Goal: Transaction & Acquisition: Download file/media

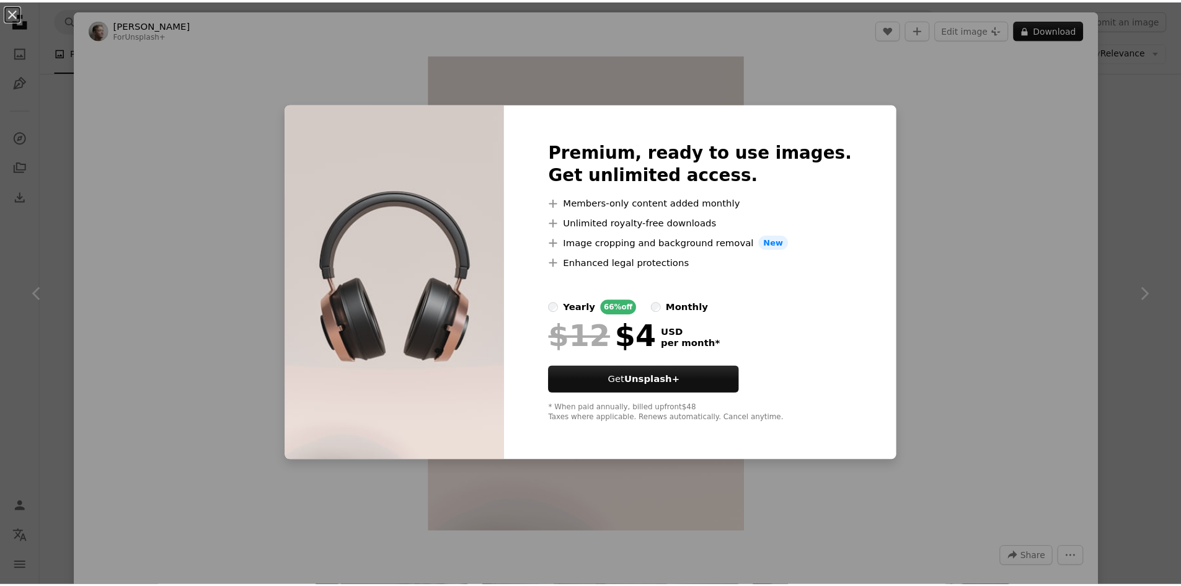
scroll to position [2263, 0]
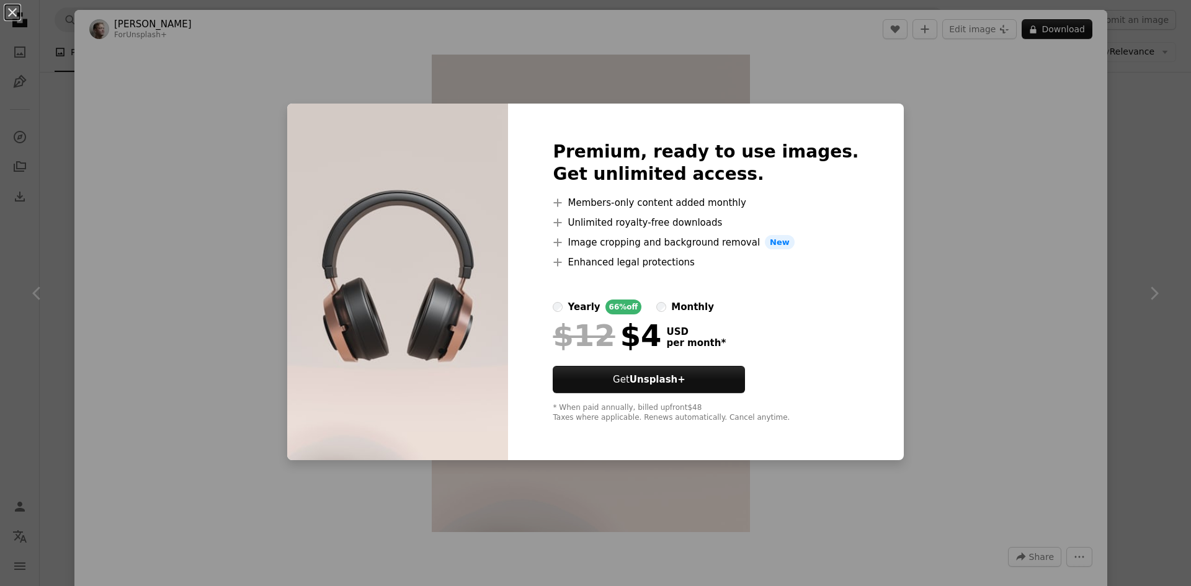
click at [113, 19] on div "An X shape Premium, ready to use images. Get unlimited access. A plus sign Memb…" at bounding box center [595, 293] width 1191 height 586
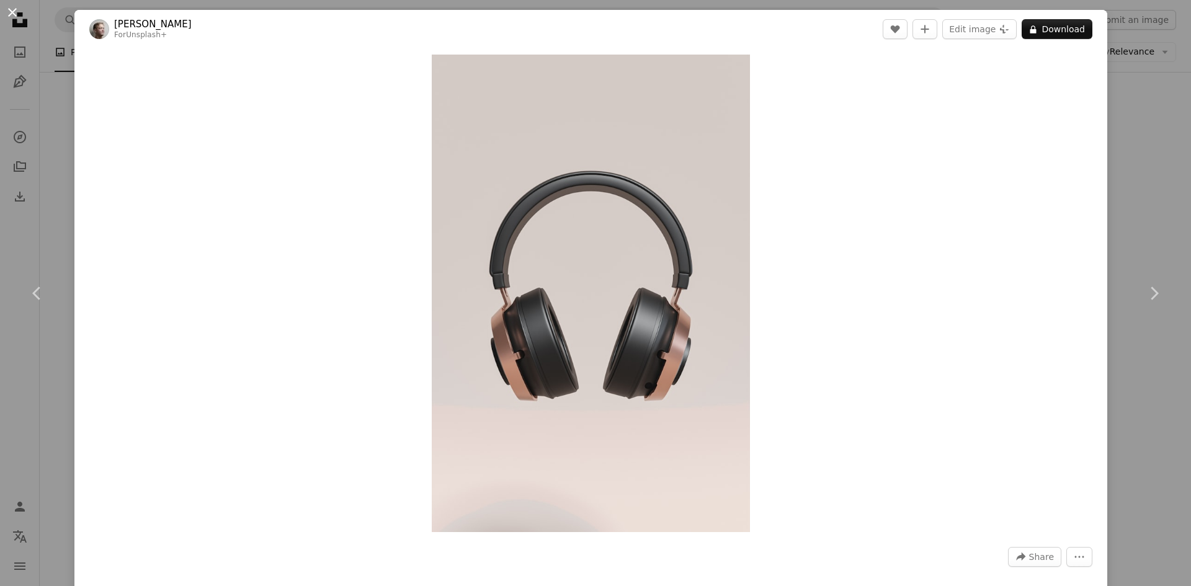
click at [5, 12] on button "An X shape" at bounding box center [12, 12] width 15 height 15
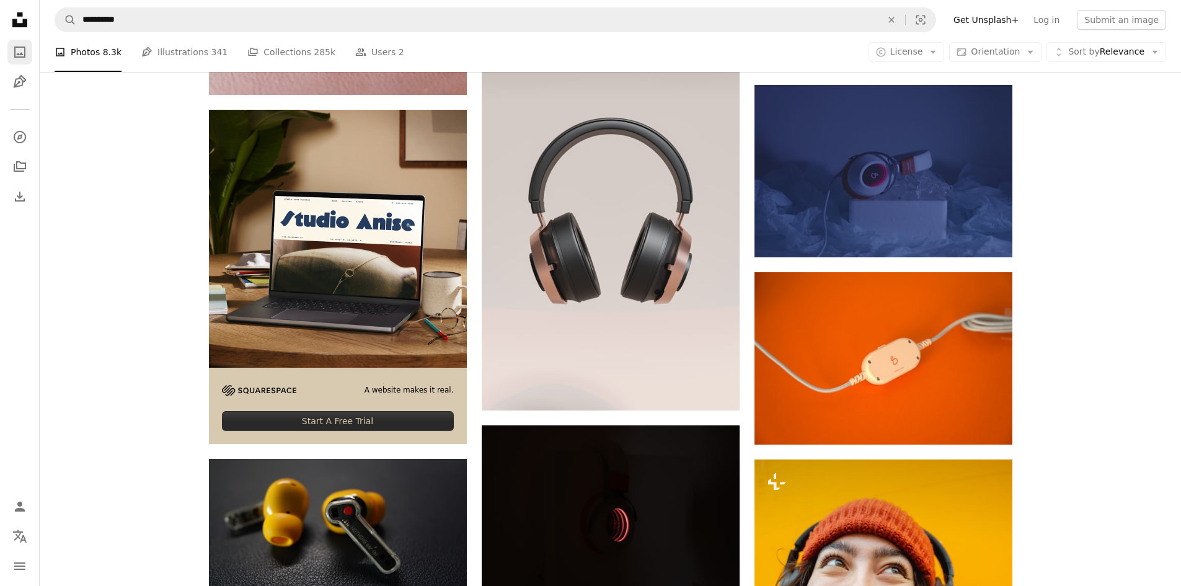
click at [22, 57] on icon "Photos" at bounding box center [19, 52] width 11 height 11
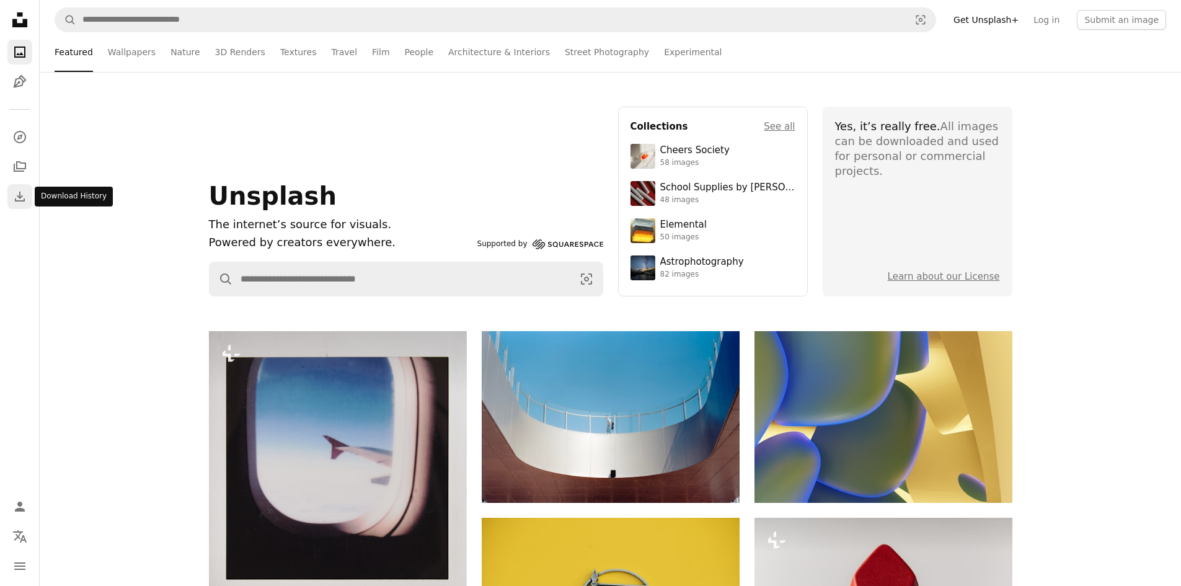
click at [29, 195] on link "Download" at bounding box center [19, 196] width 25 height 25
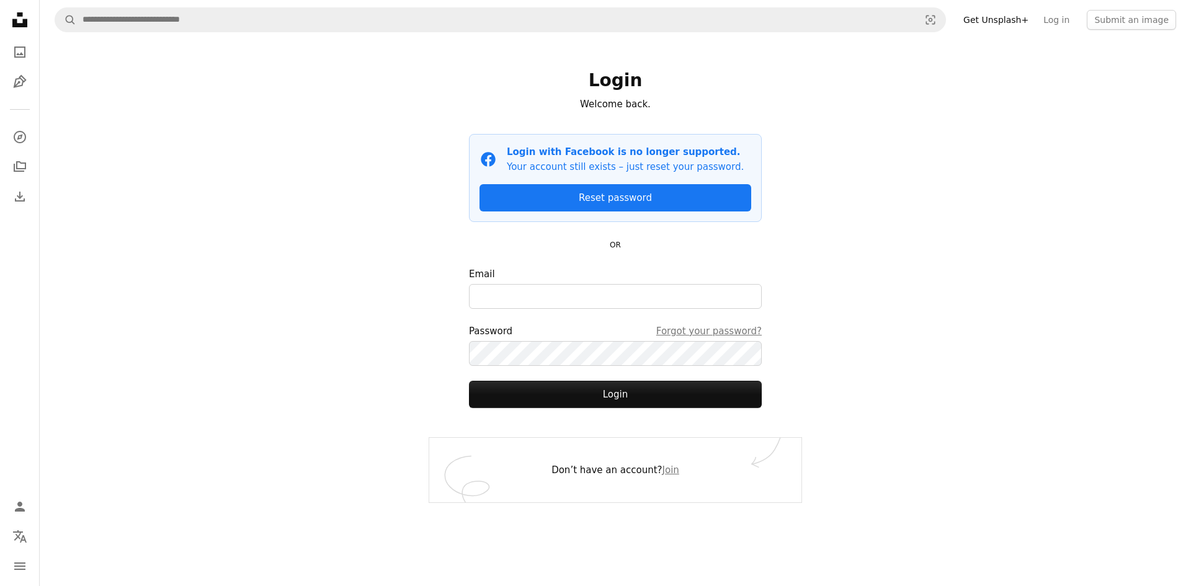
click at [11, 21] on icon "Unsplash logo Unsplash Home" at bounding box center [19, 19] width 25 height 25
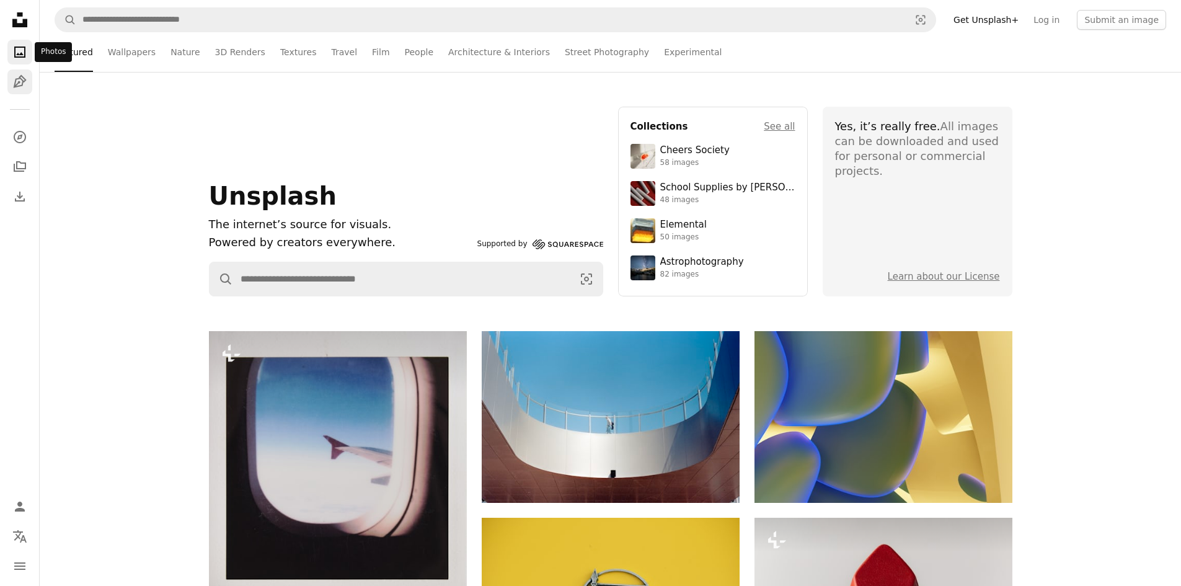
click at [12, 72] on div "Unsplash logo Unsplash Home A photo Pen Tool" at bounding box center [19, 50] width 25 height 87
click at [12, 78] on icon "Pen Tool" at bounding box center [19, 81] width 15 height 15
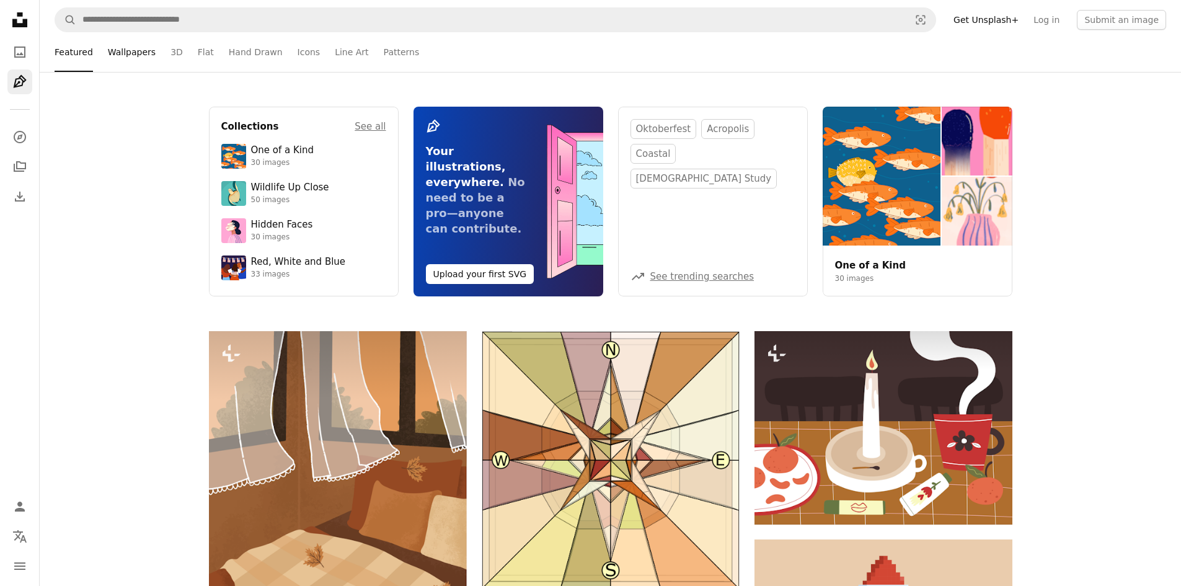
click at [136, 49] on link "Wallpapers" at bounding box center [132, 52] width 48 height 40
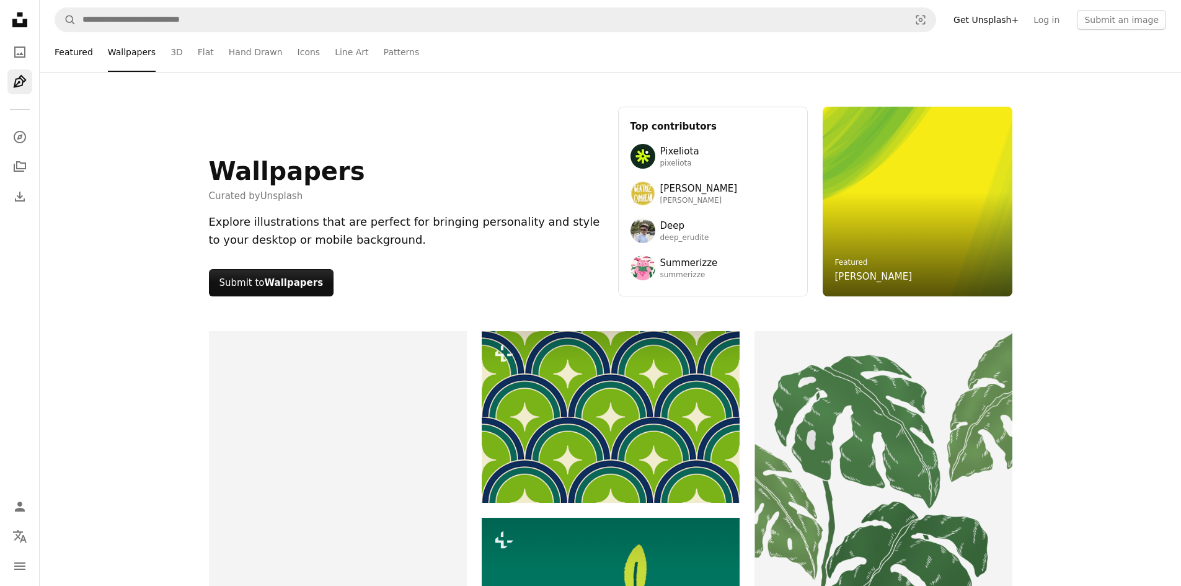
click at [79, 51] on link "Featured" at bounding box center [74, 52] width 38 height 40
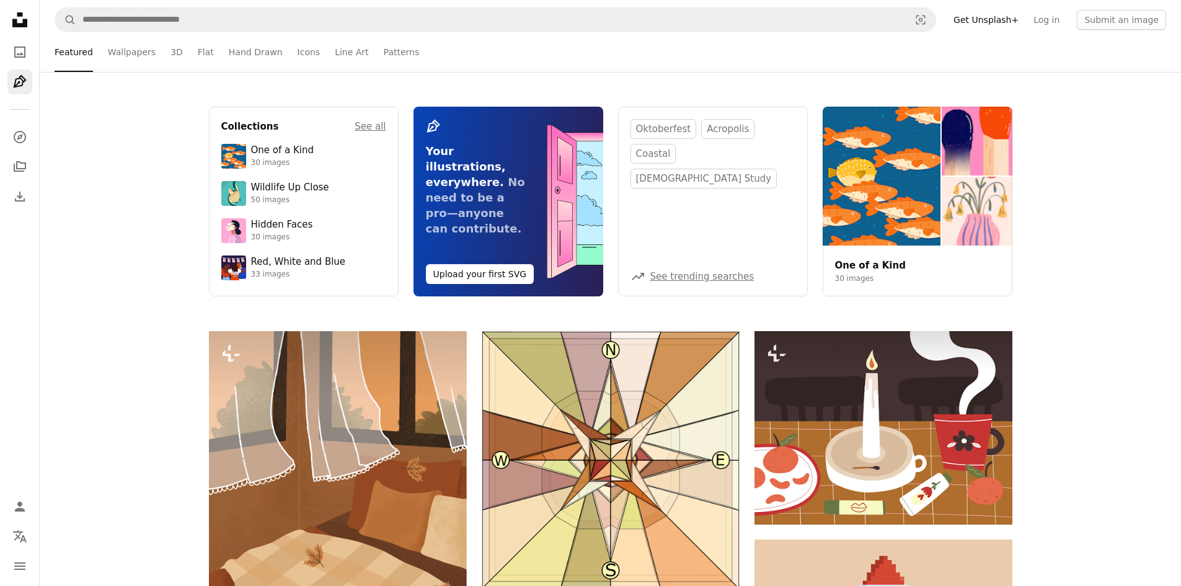
click at [11, 17] on icon "Unsplash logo Unsplash Home" at bounding box center [19, 19] width 25 height 25
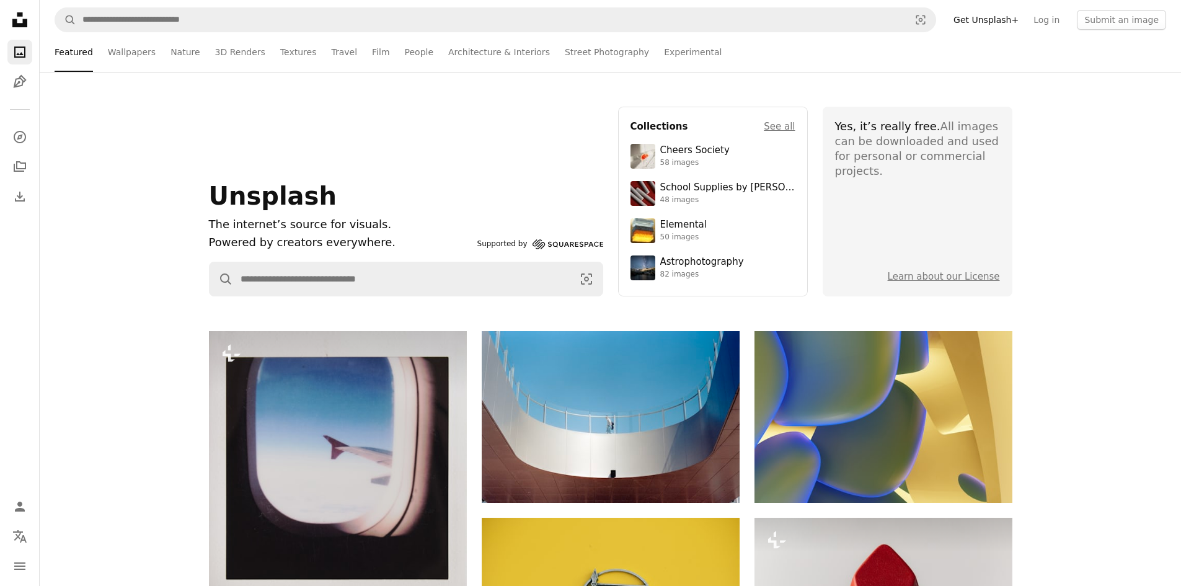
click at [22, 36] on div "Unsplash logo Unsplash Home A photo Pen Tool" at bounding box center [19, 50] width 25 height 87
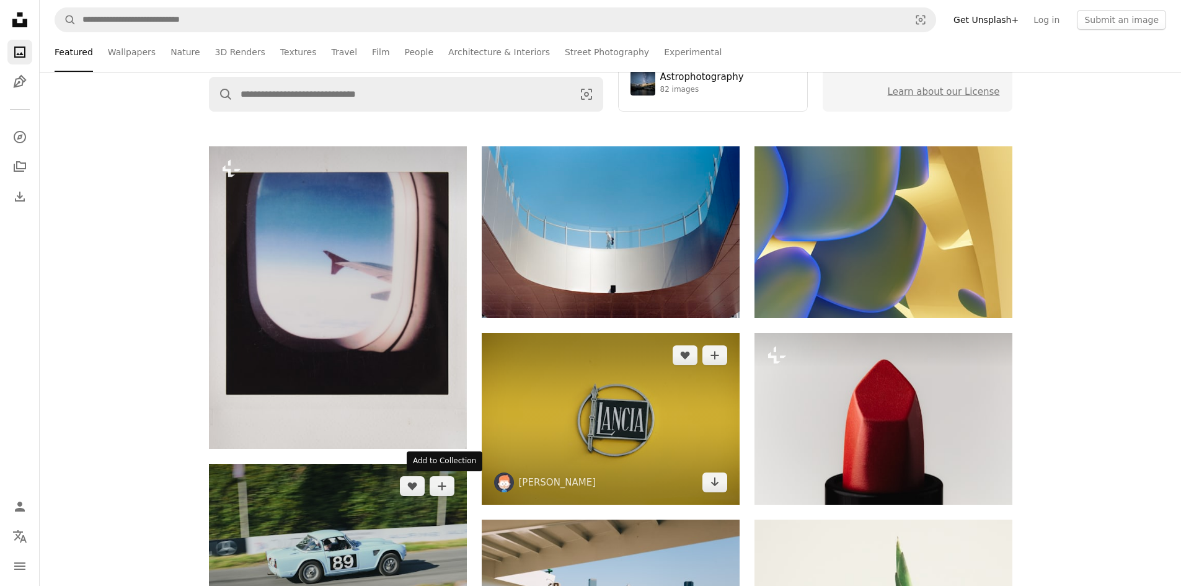
scroll to position [310, 0]
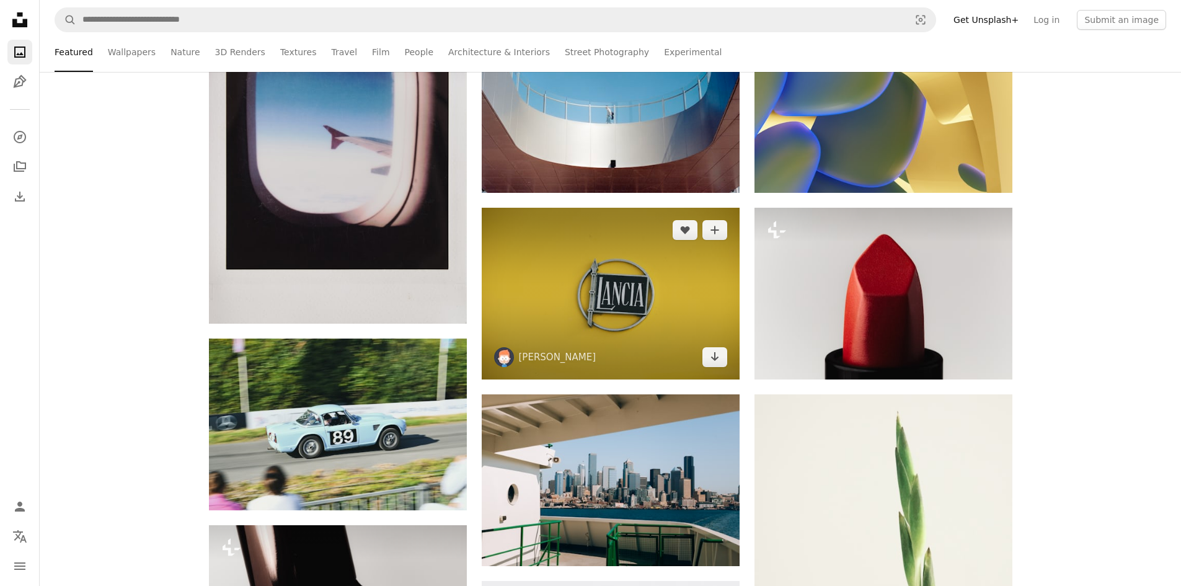
click at [668, 295] on img at bounding box center [611, 294] width 258 height 172
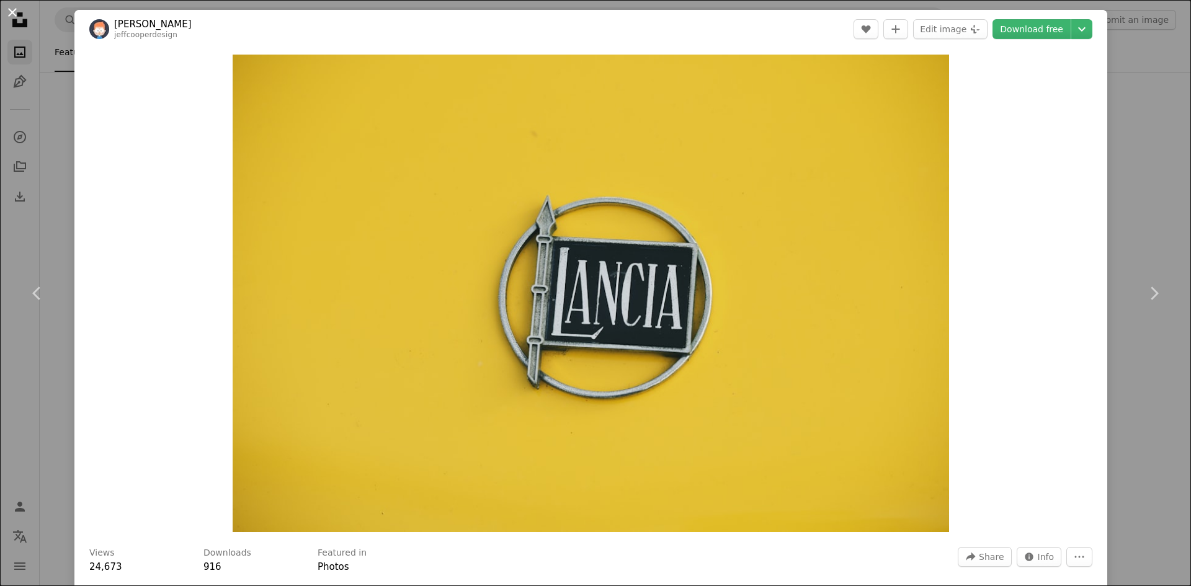
drag, startPoint x: 9, startPoint y: 15, endPoint x: 97, endPoint y: 45, distance: 93.5
click at [11, 15] on button "An X shape" at bounding box center [12, 12] width 15 height 15
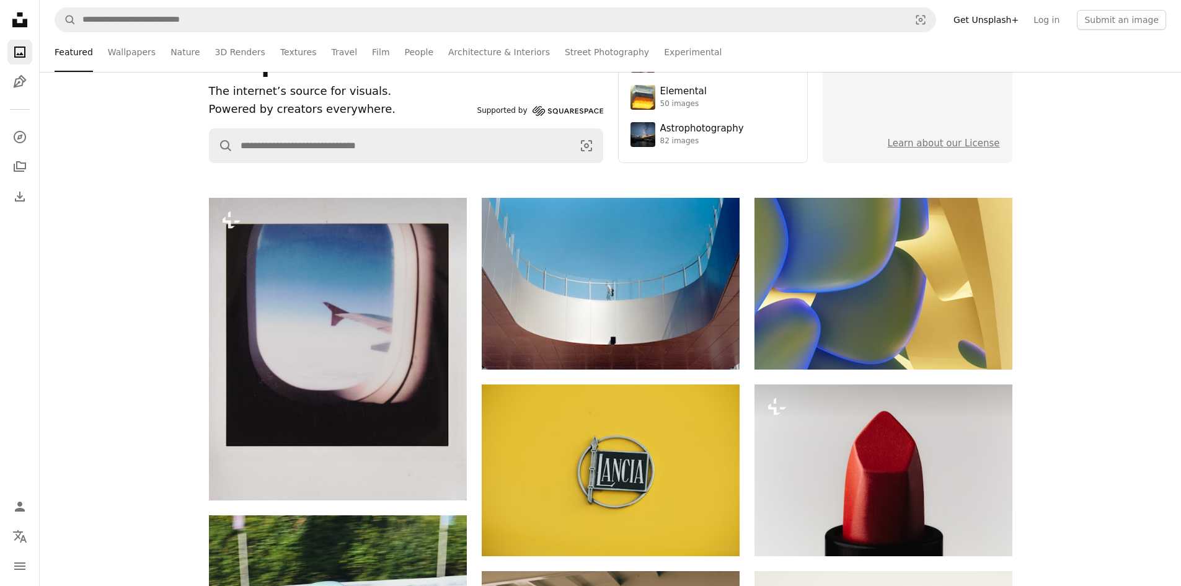
scroll to position [124, 0]
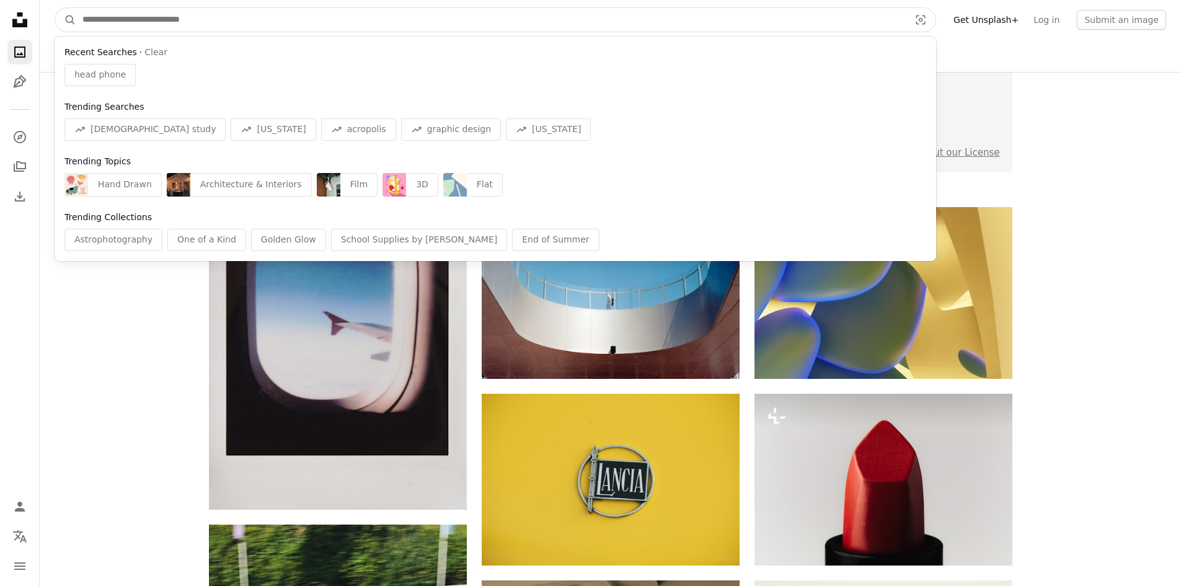
click at [216, 27] on input "Find visuals sitewide" at bounding box center [491, 20] width 830 height 24
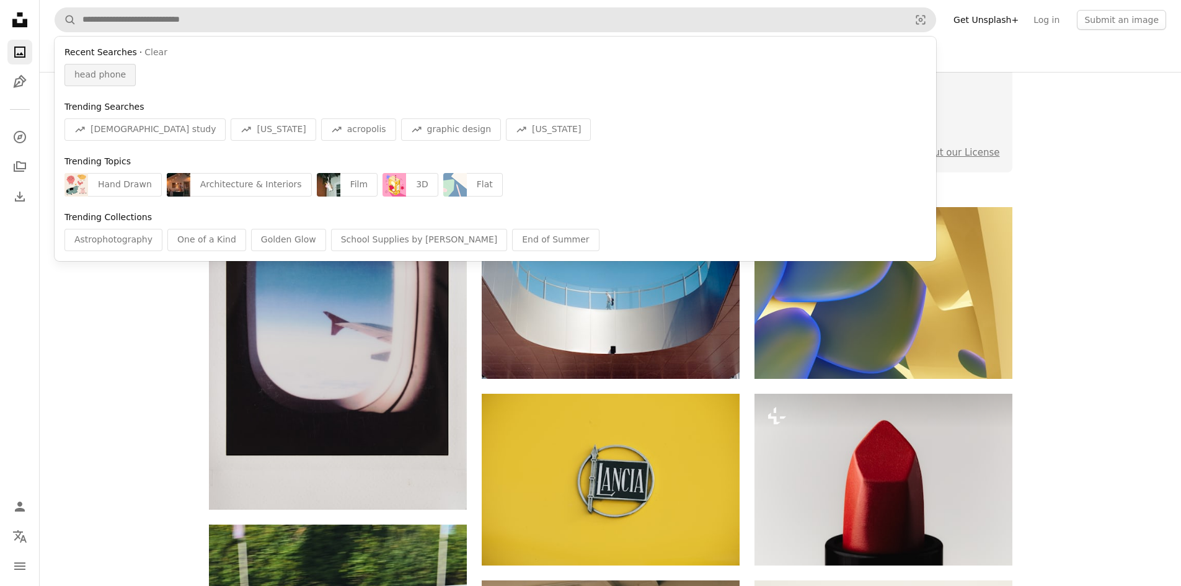
click at [116, 78] on span "head phone" at bounding box center [99, 75] width 51 height 12
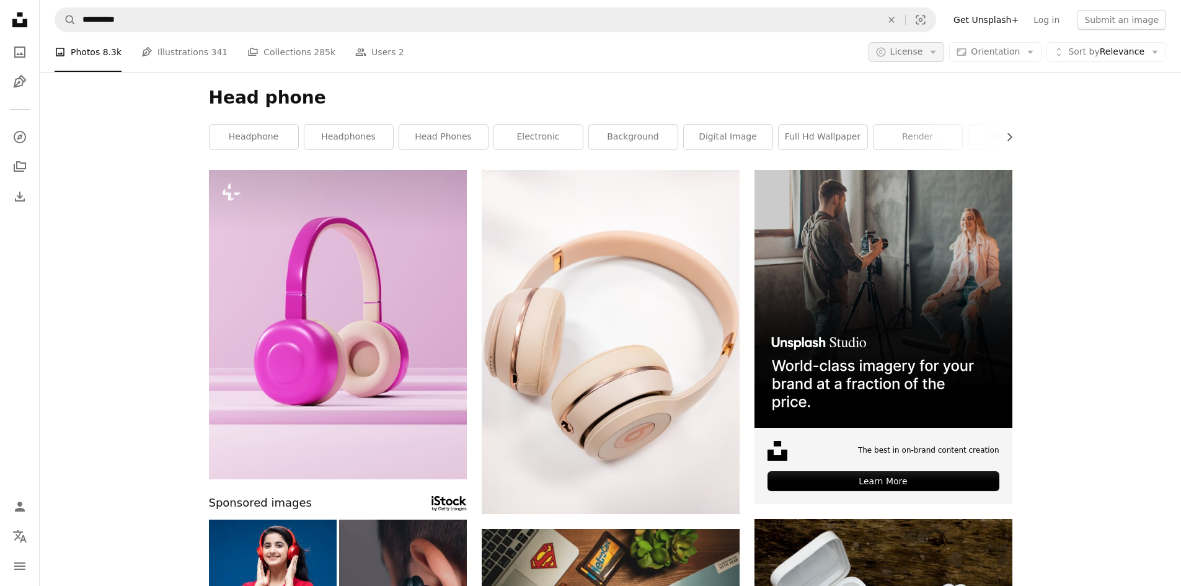
click at [923, 49] on span "License" at bounding box center [906, 52] width 33 height 10
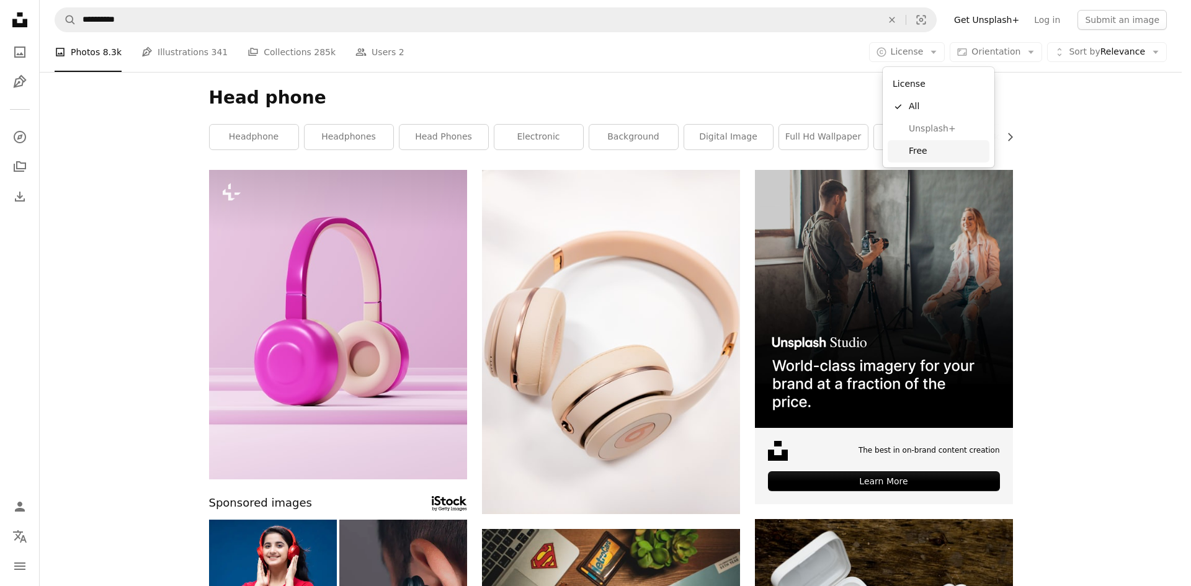
click at [916, 154] on span "Free" at bounding box center [946, 151] width 76 height 12
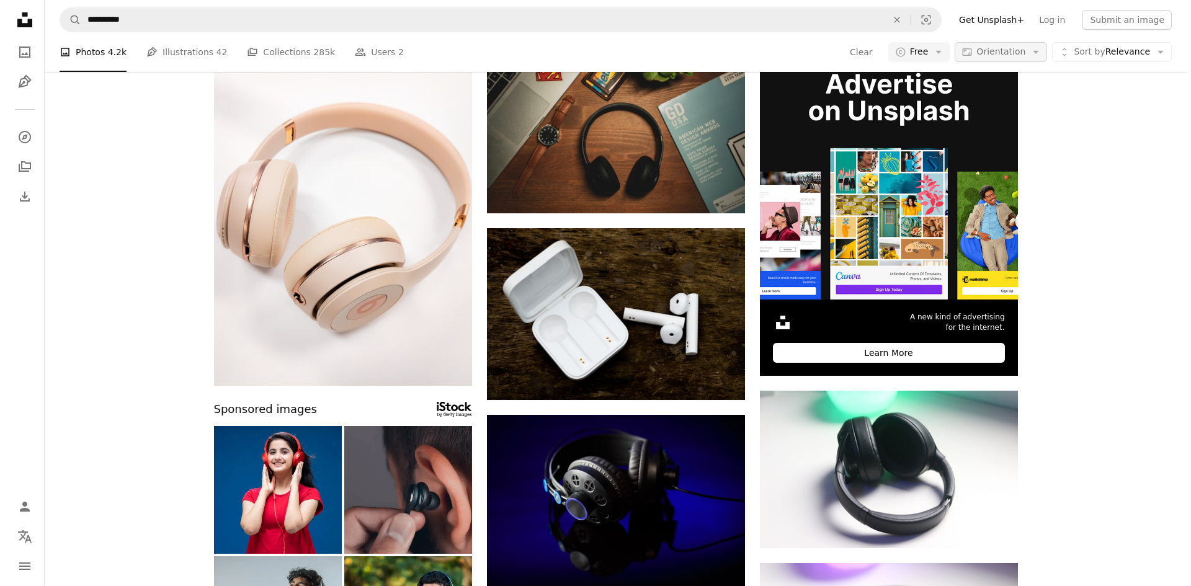
scroll to position [128, 0]
click at [1036, 56] on icon "Arrow down" at bounding box center [1030, 52] width 11 height 11
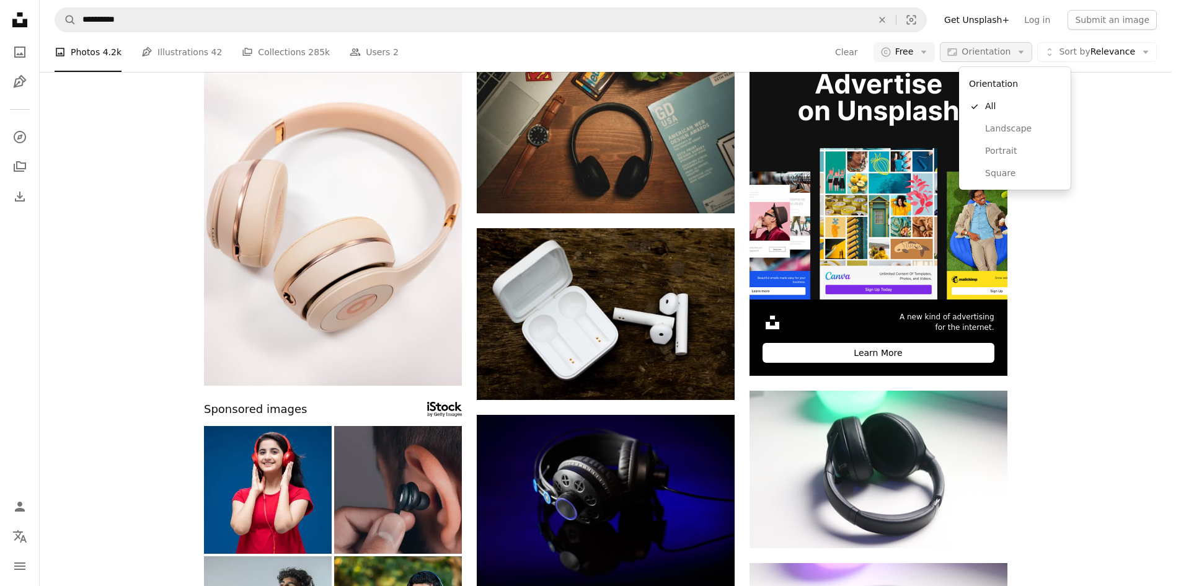
click at [1027, 56] on icon "Arrow down" at bounding box center [1021, 52] width 11 height 11
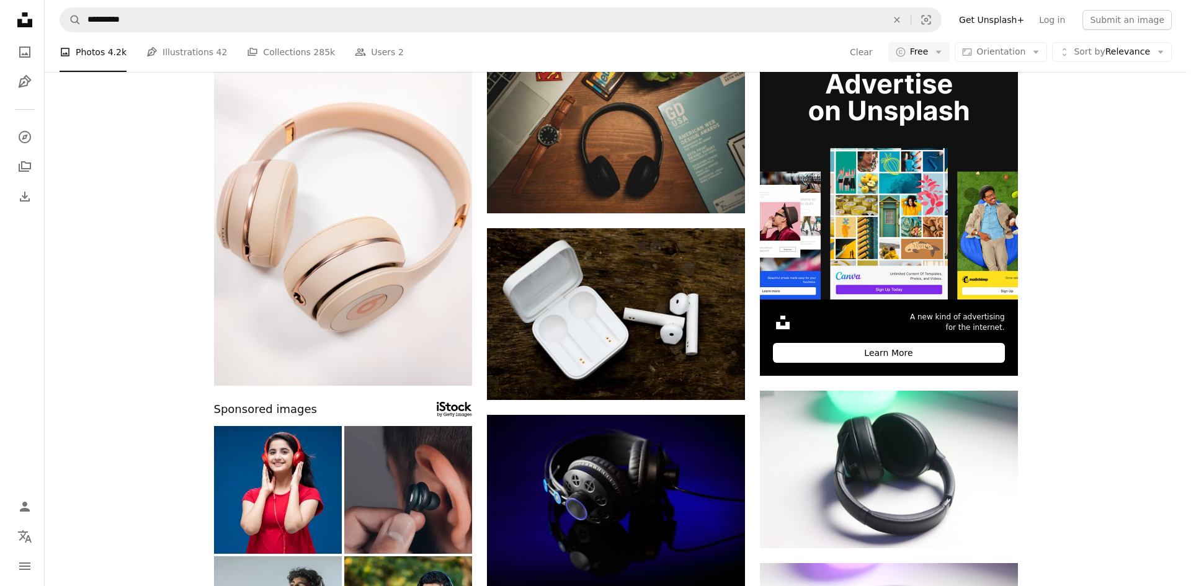
scroll to position [0, 0]
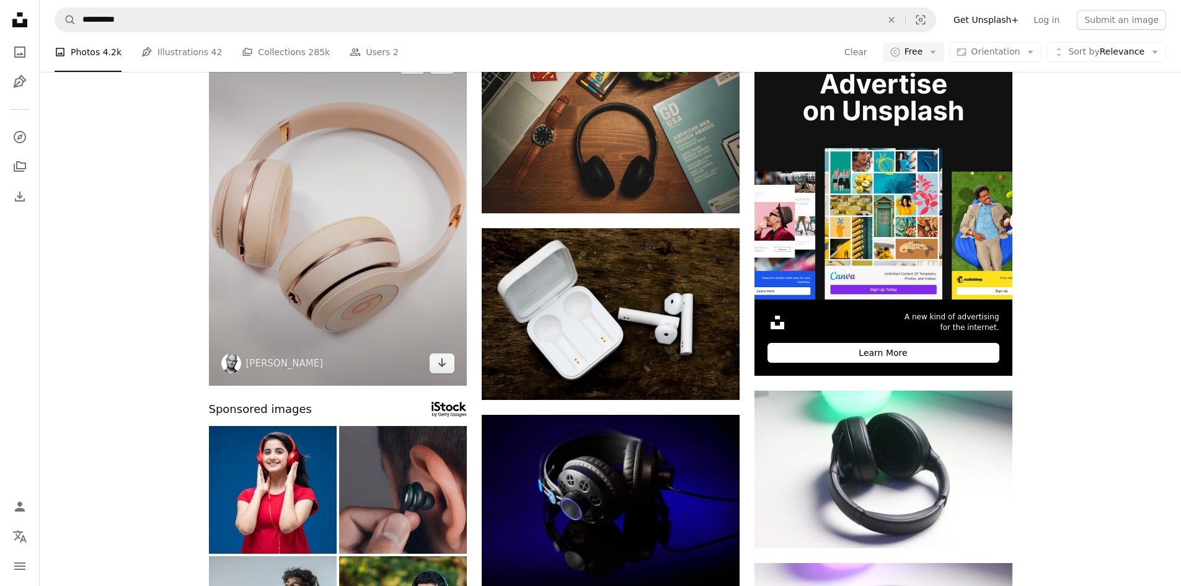
click at [309, 283] on img at bounding box center [338, 214] width 258 height 344
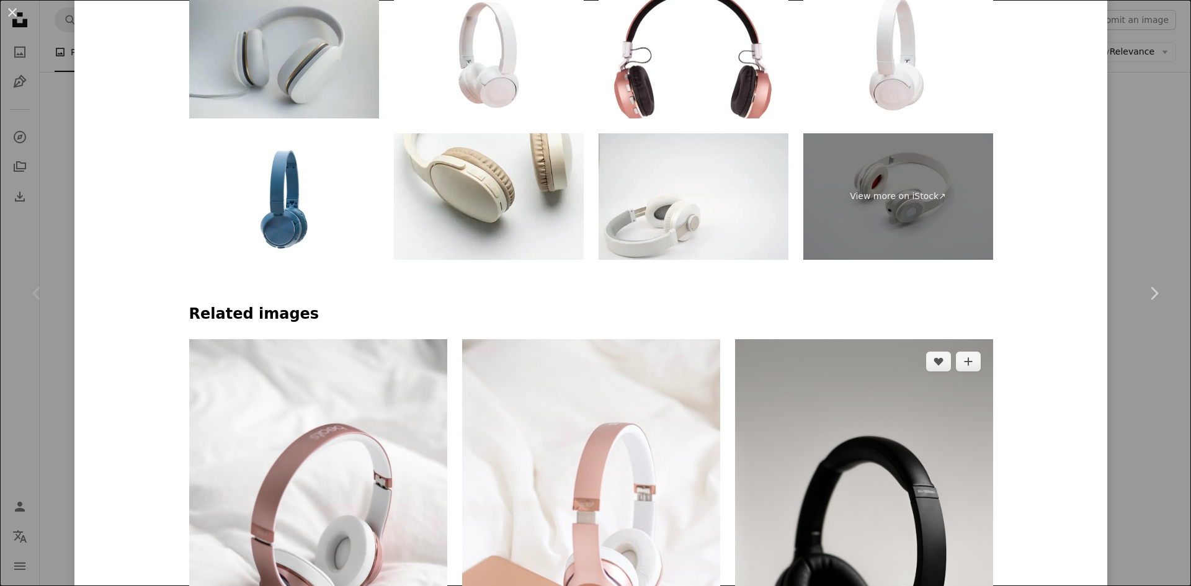
scroll to position [930, 0]
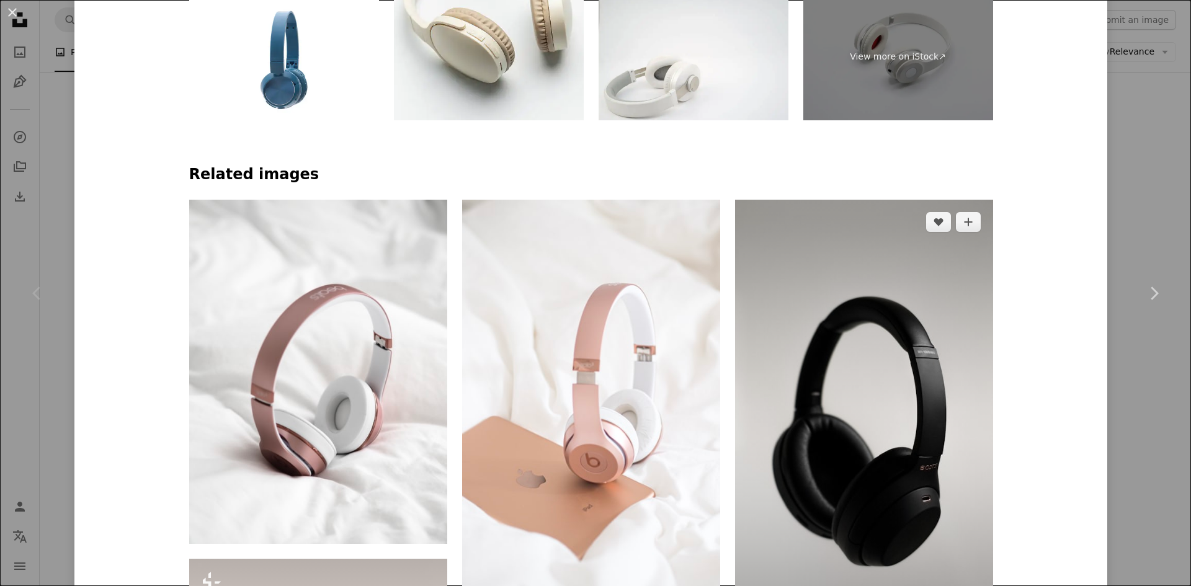
click at [879, 395] on img at bounding box center [864, 429] width 258 height 459
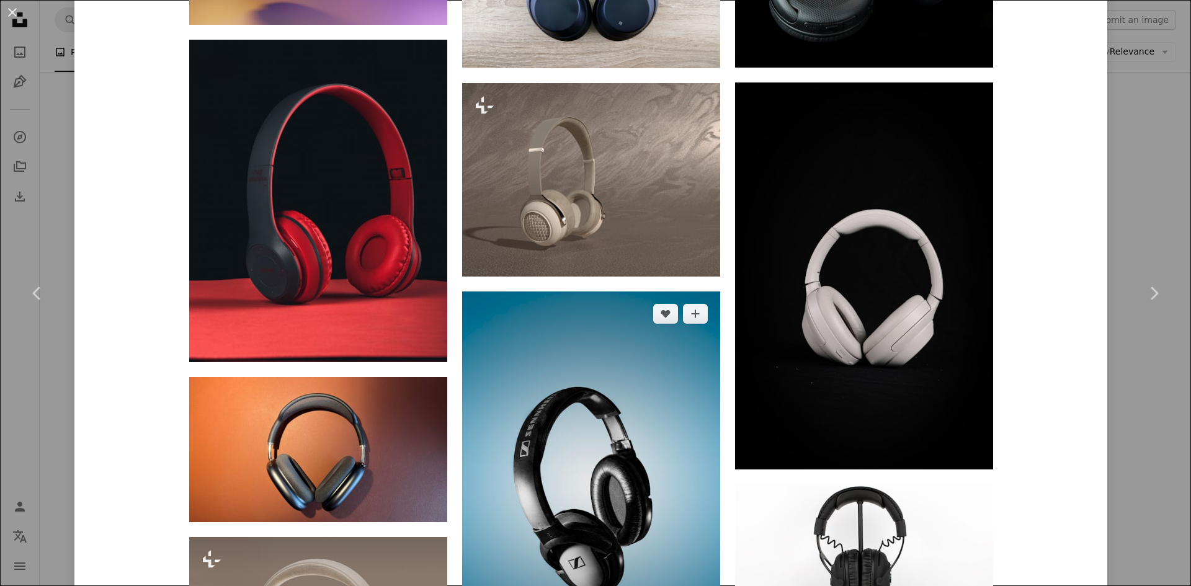
scroll to position [3225, 0]
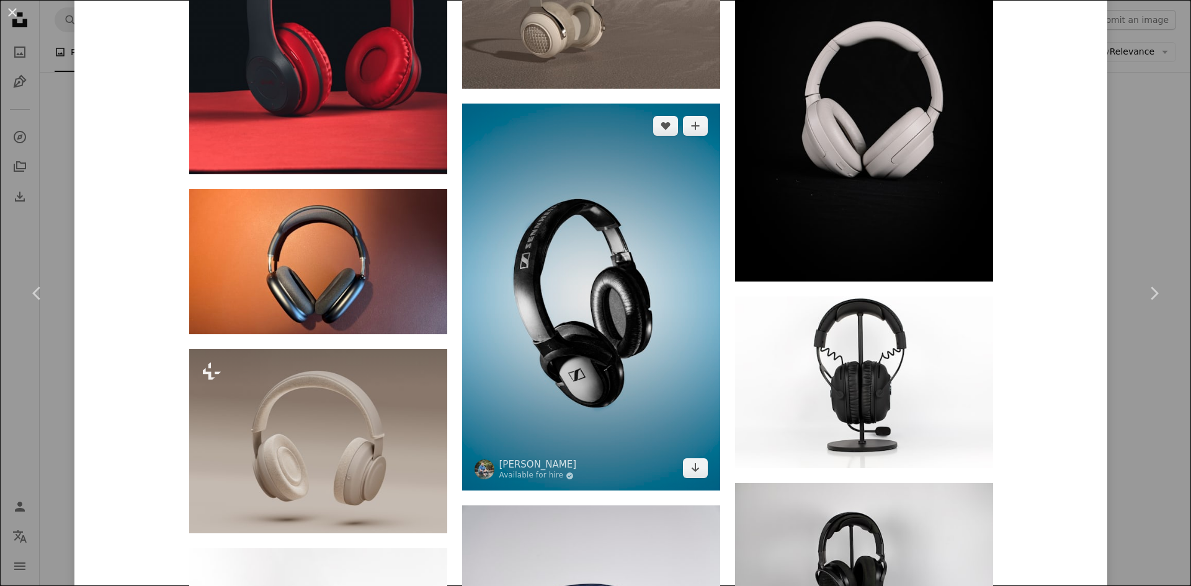
click at [587, 260] on img at bounding box center [591, 297] width 258 height 387
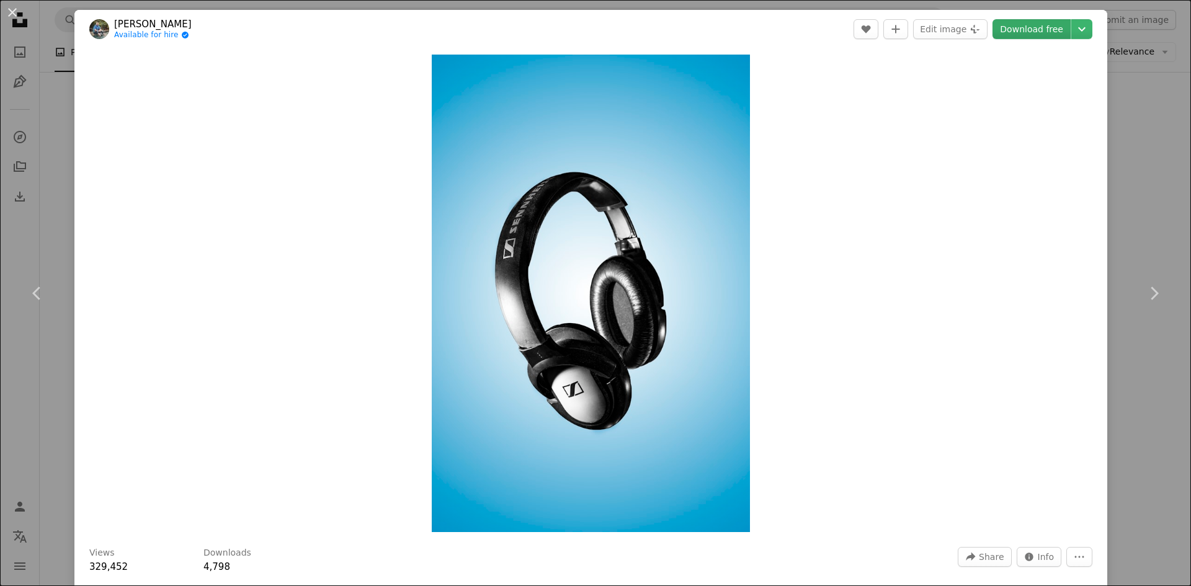
click at [1034, 24] on link "Download free" at bounding box center [1031, 29] width 78 height 20
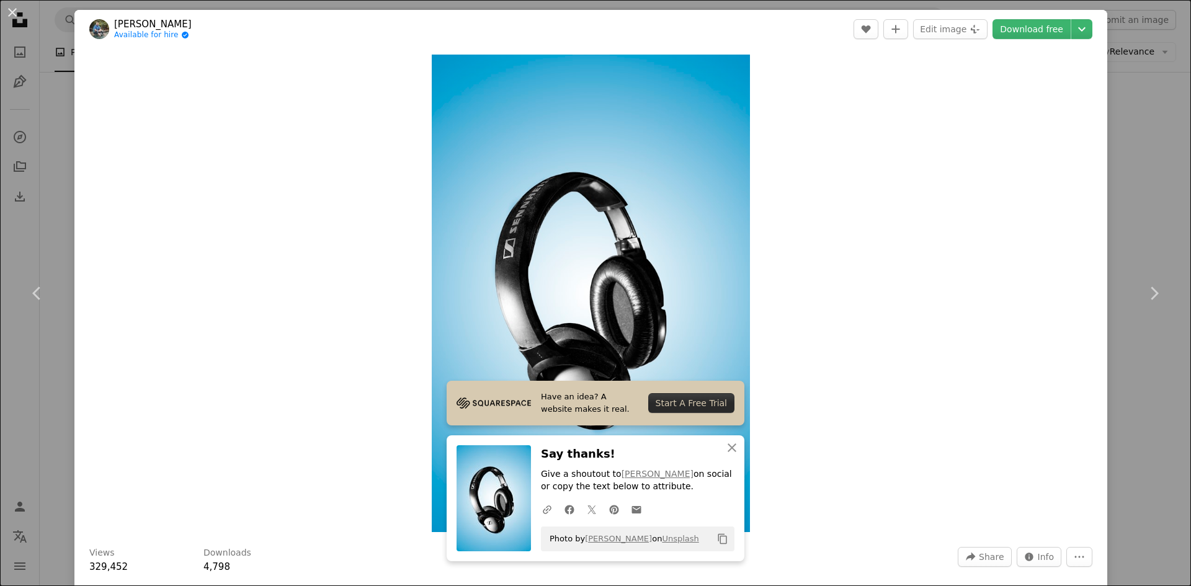
click at [510, 508] on img at bounding box center [493, 498] width 74 height 106
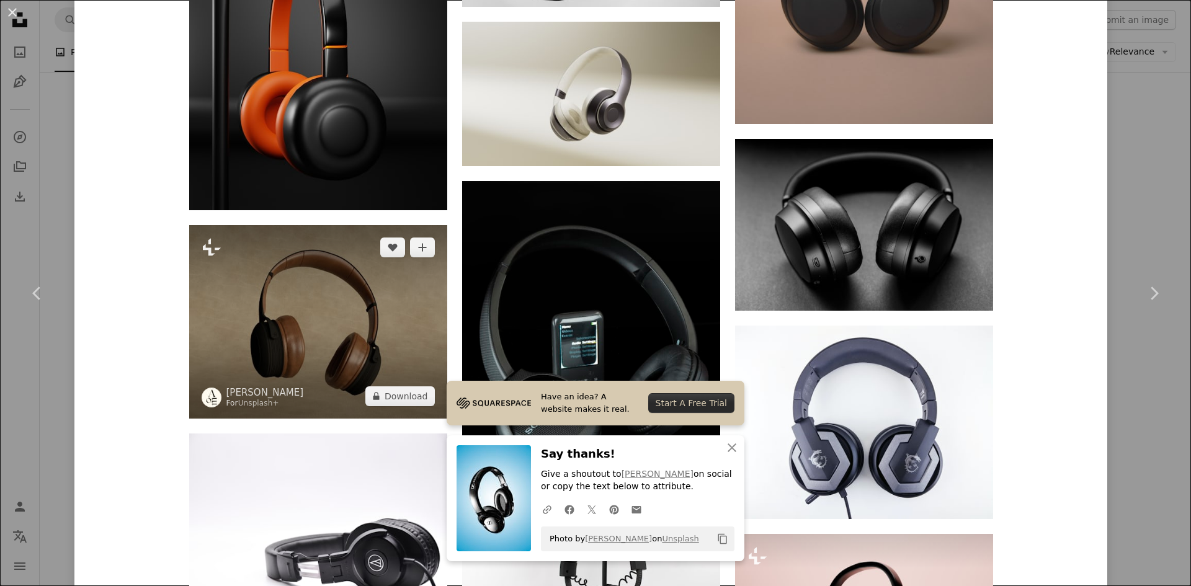
scroll to position [2604, 0]
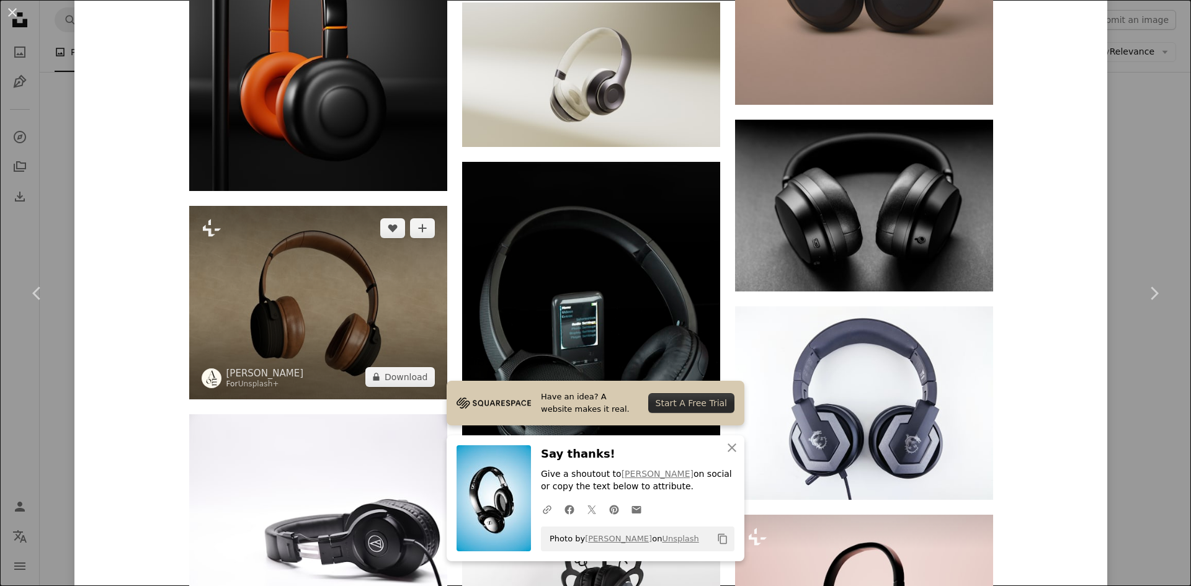
click at [314, 289] on img at bounding box center [318, 302] width 258 height 193
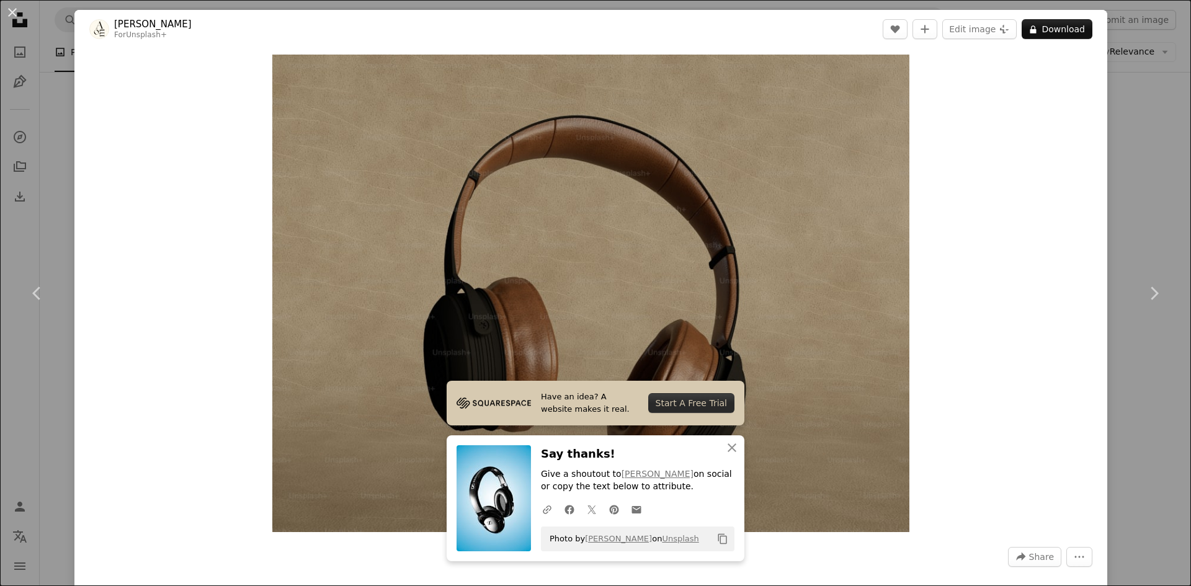
click at [58, 35] on div "An X shape Chevron left Chevron right [PERSON_NAME] For Unsplash+ A heart A plu…" at bounding box center [595, 293] width 1191 height 586
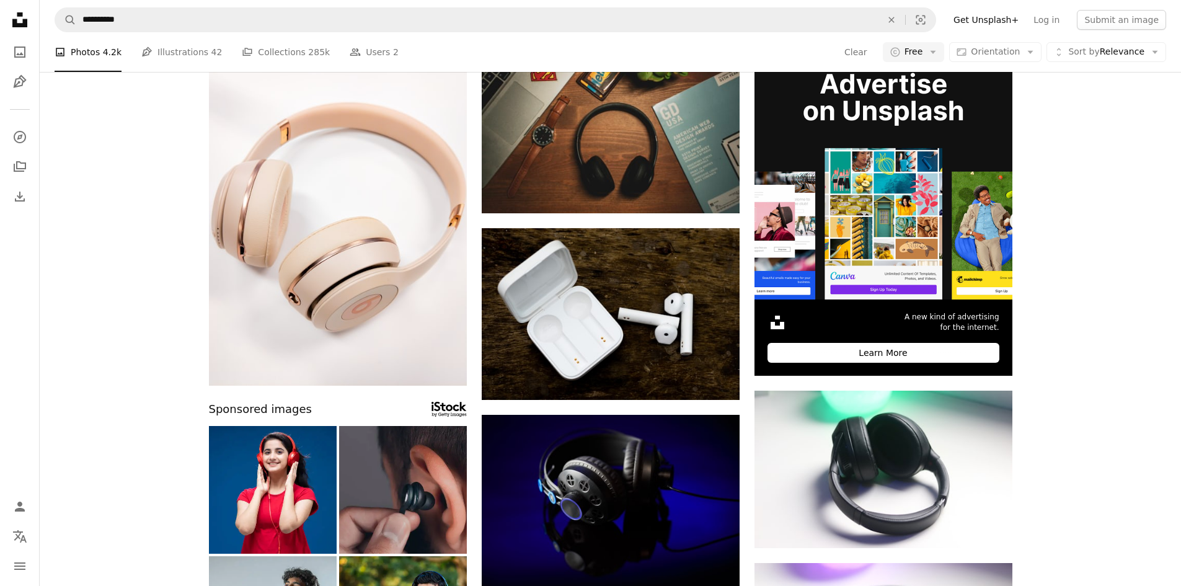
scroll to position [3659, 0]
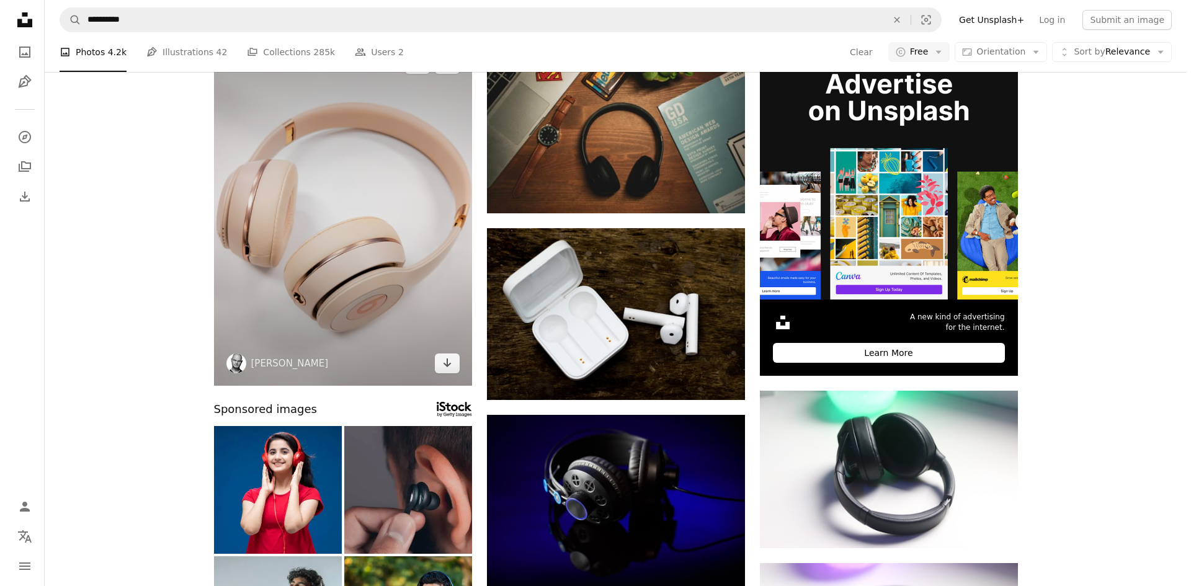
scroll to position [0, 0]
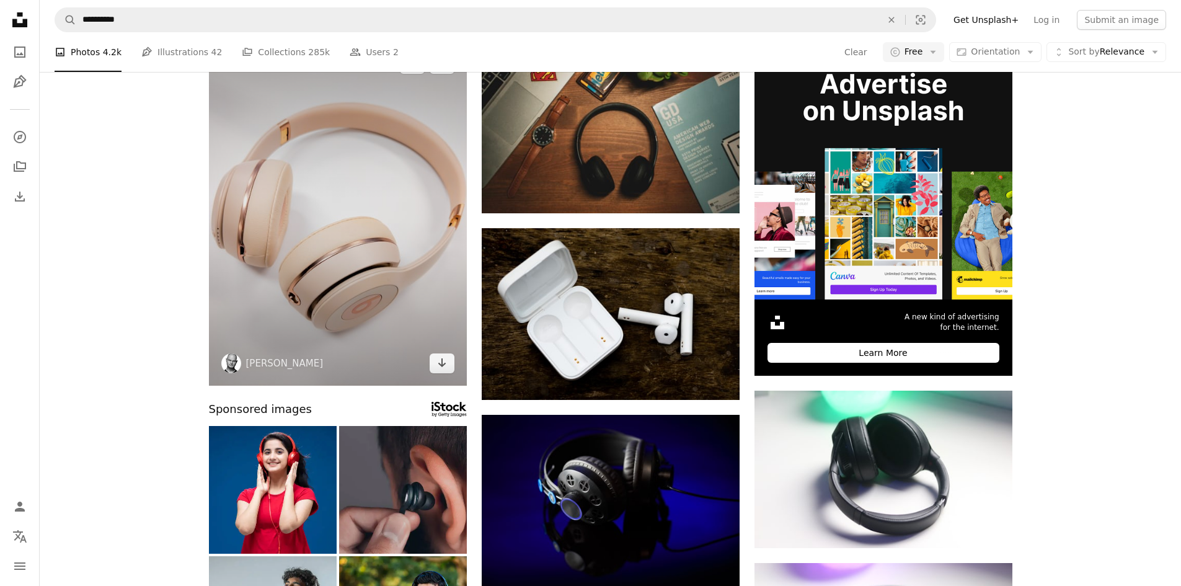
click at [377, 326] on img at bounding box center [338, 214] width 258 height 344
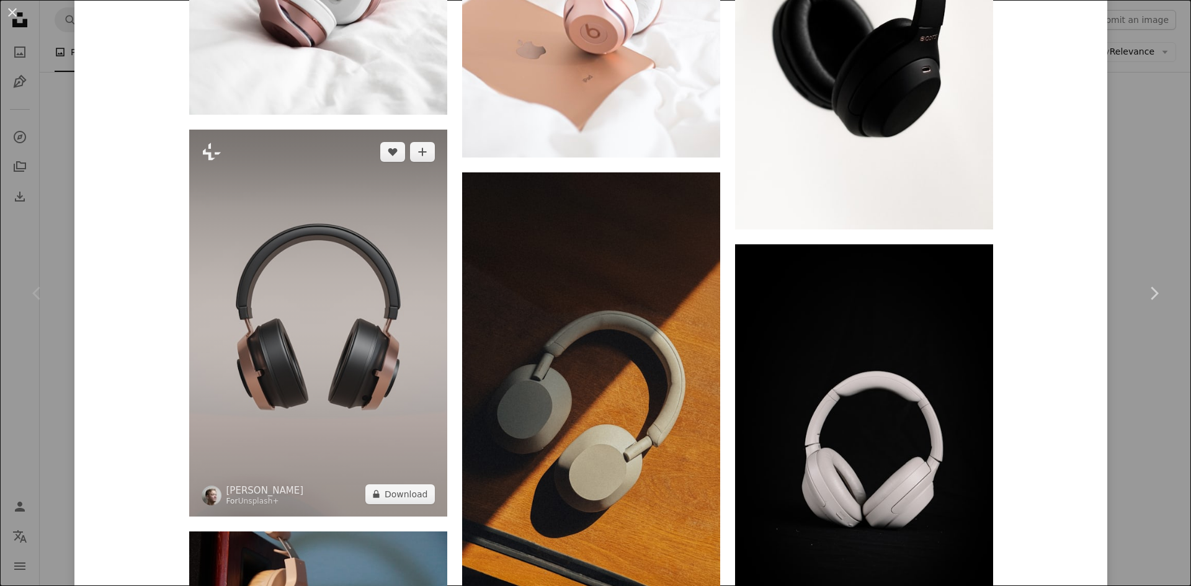
scroll to position [1364, 0]
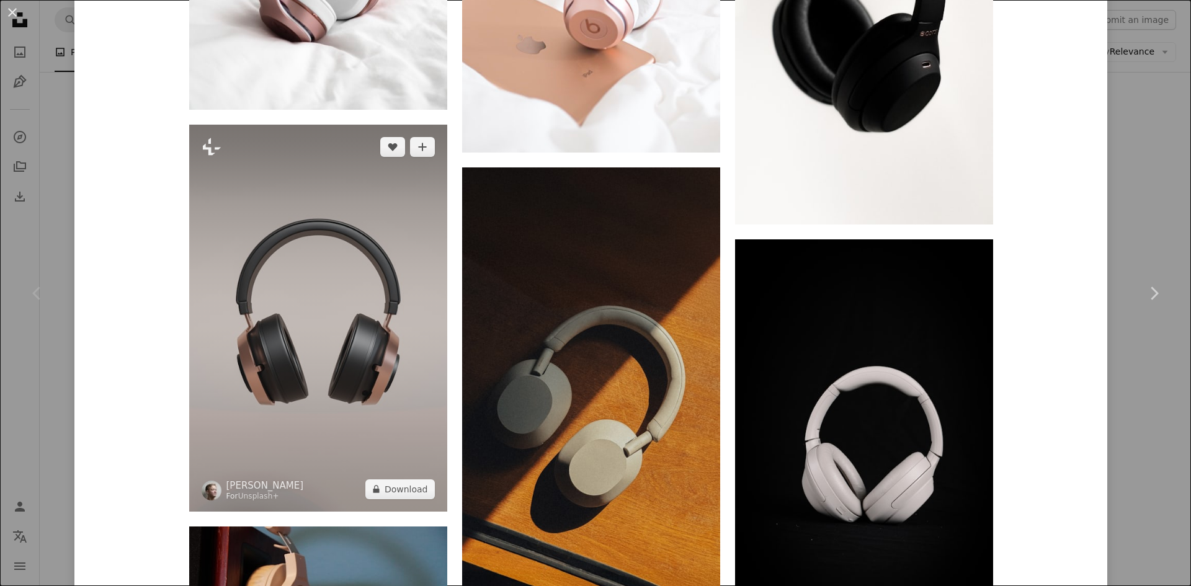
click at [371, 296] on img at bounding box center [318, 318] width 258 height 387
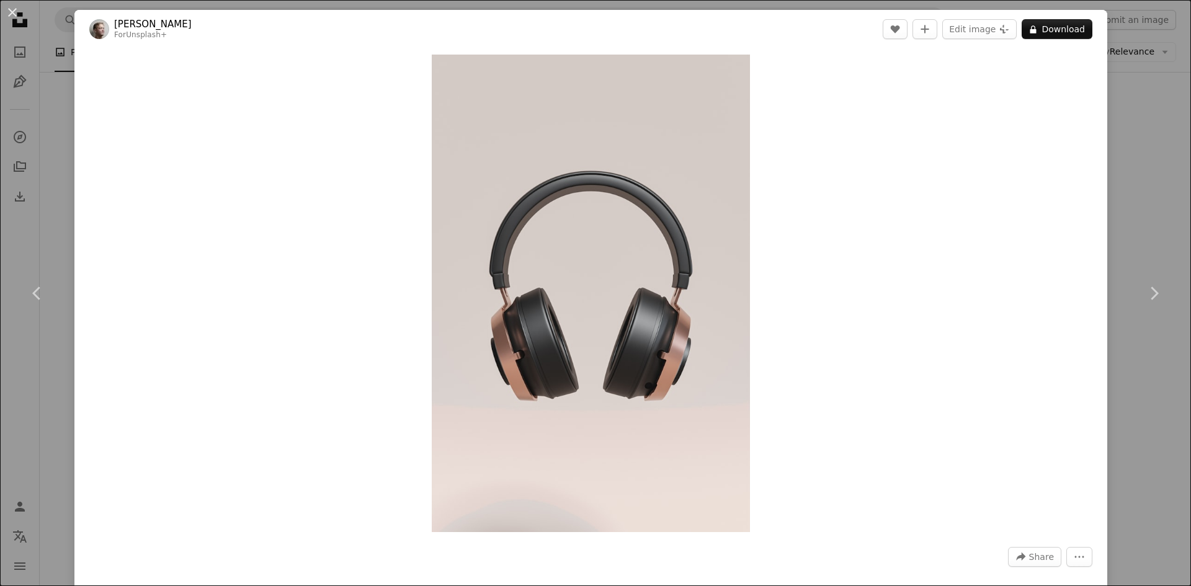
click at [8, 13] on button "An X shape" at bounding box center [12, 12] width 15 height 15
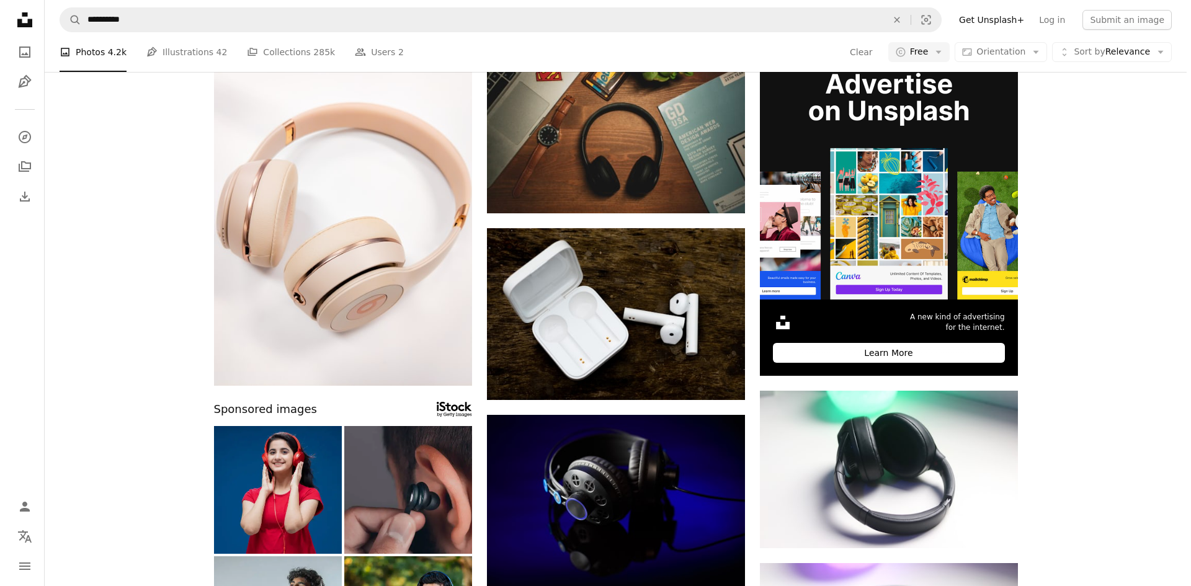
scroll to position [124, 0]
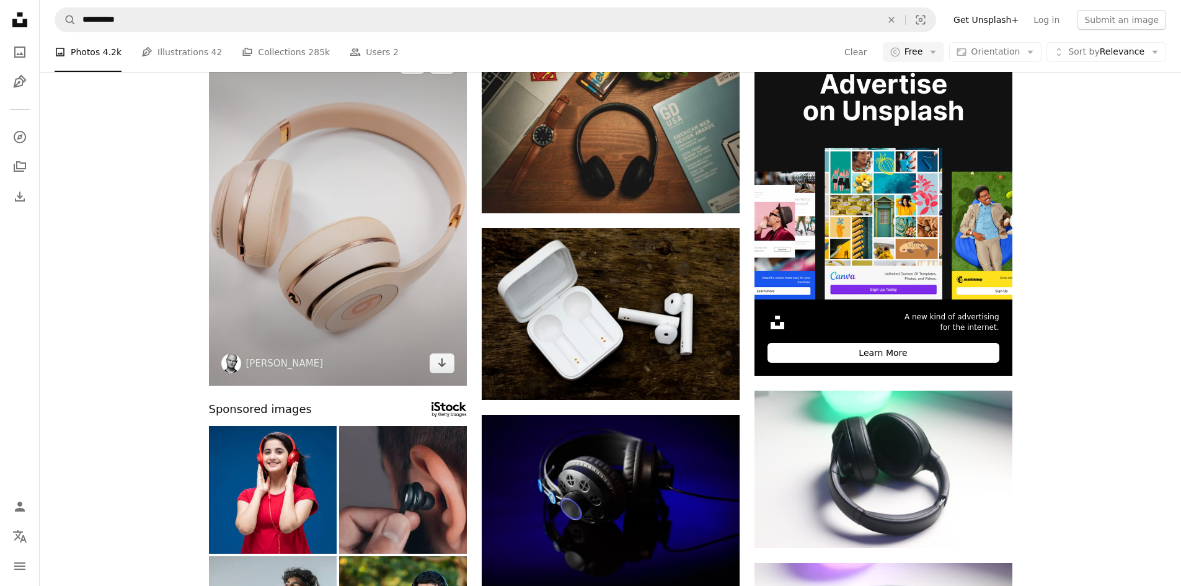
click at [217, 254] on img at bounding box center [338, 214] width 258 height 344
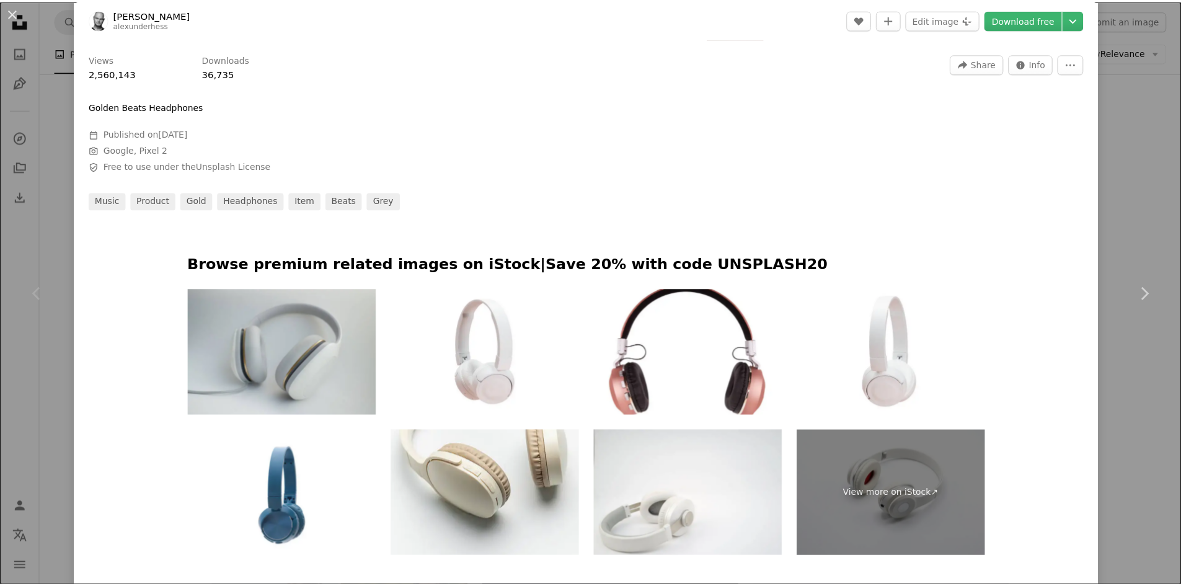
scroll to position [620, 0]
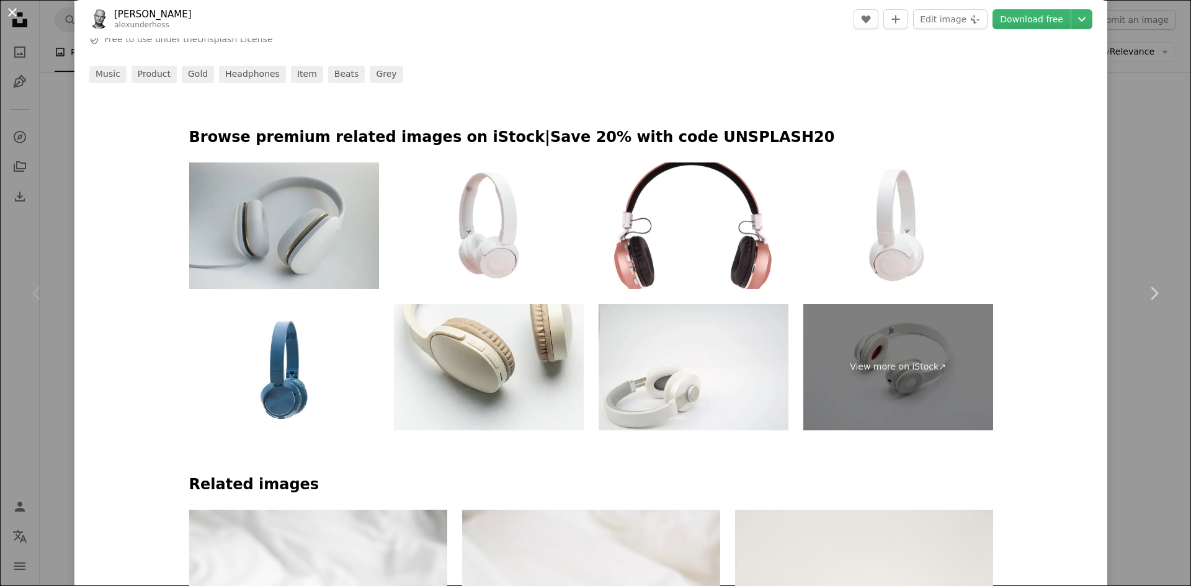
click at [20, 19] on button "An X shape" at bounding box center [12, 12] width 15 height 15
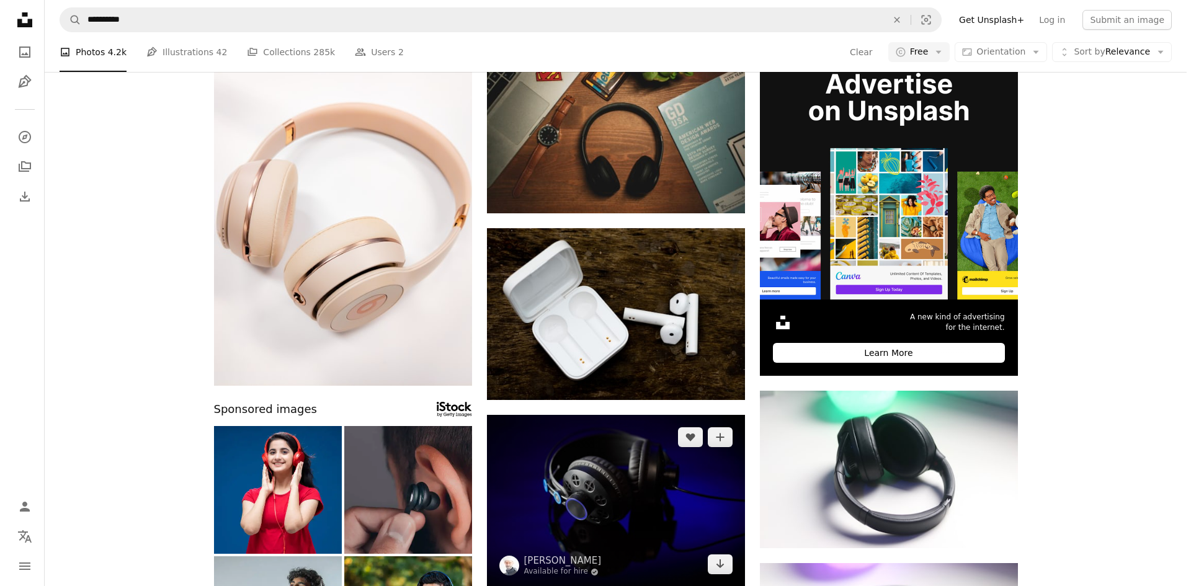
scroll to position [372, 0]
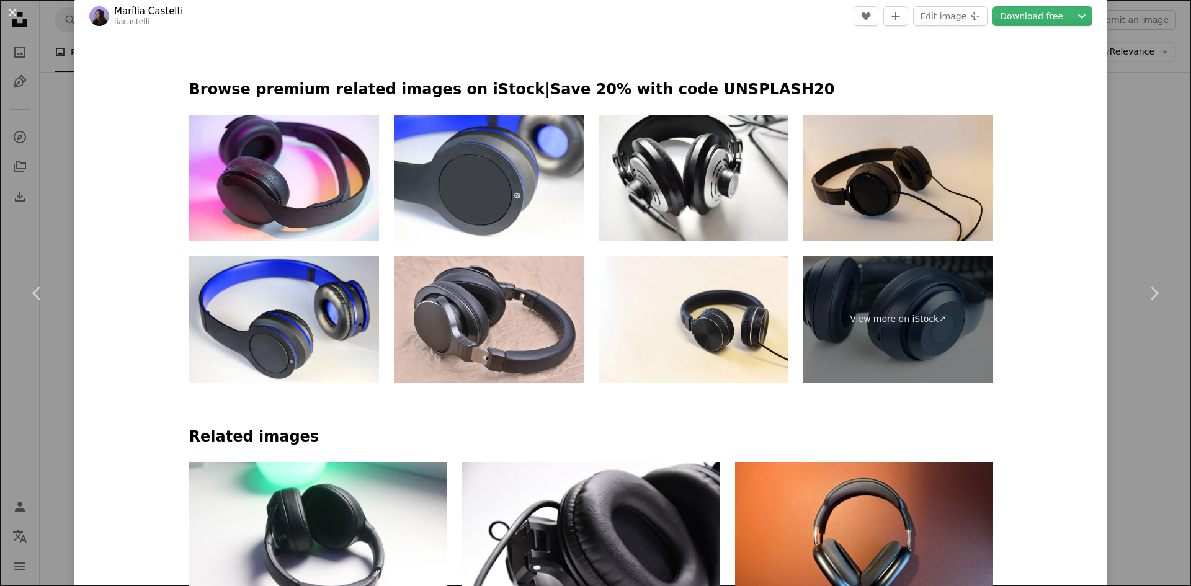
scroll to position [744, 0]
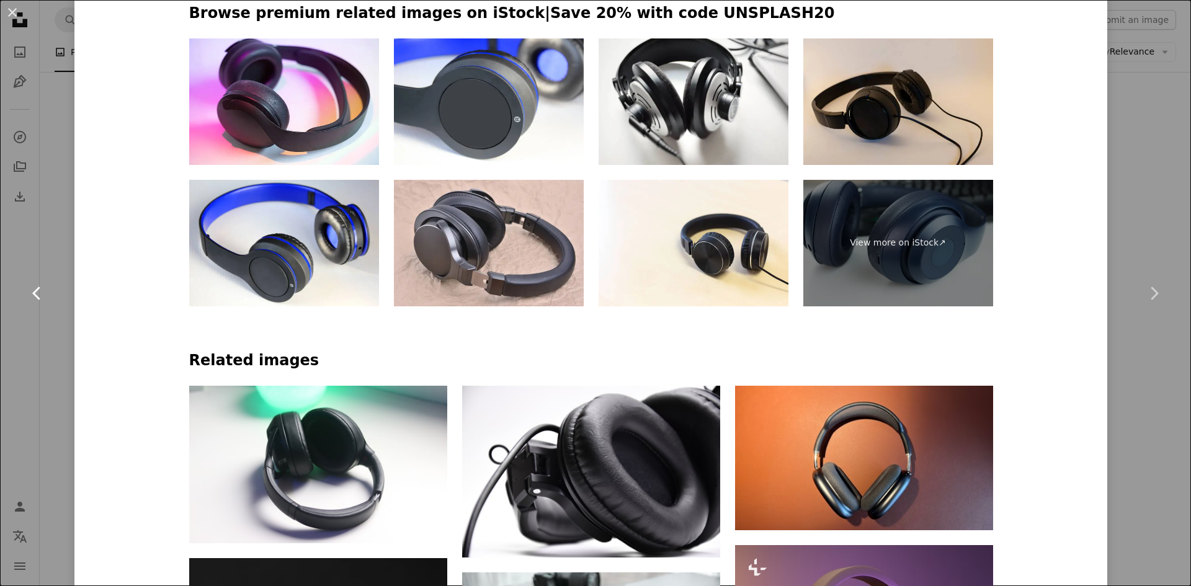
click at [33, 290] on icon "Chevron left" at bounding box center [37, 293] width 20 height 20
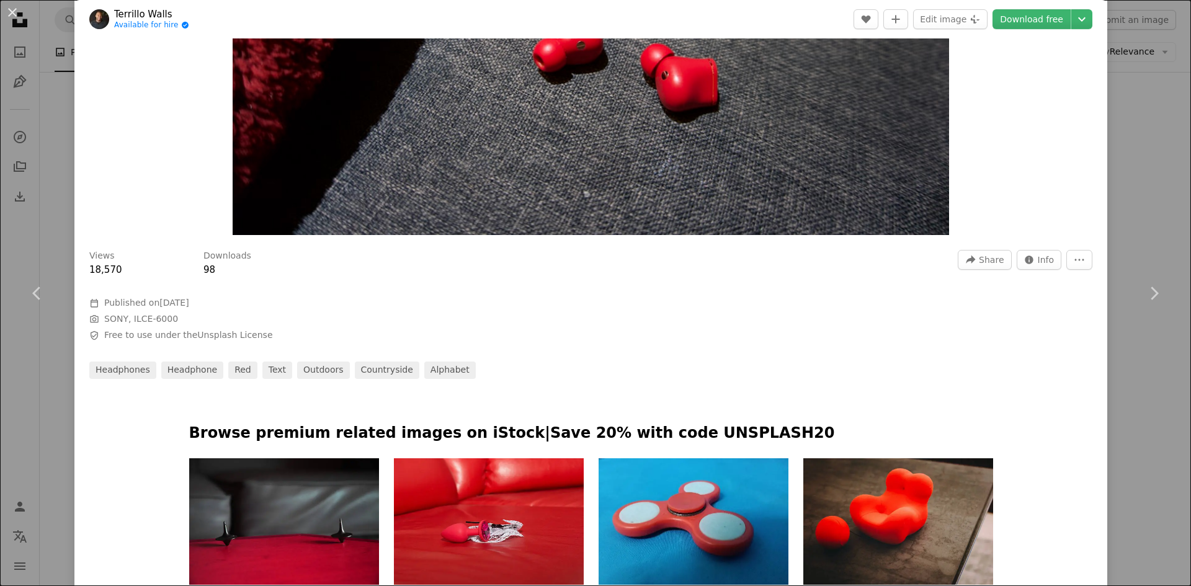
scroll to position [310, 0]
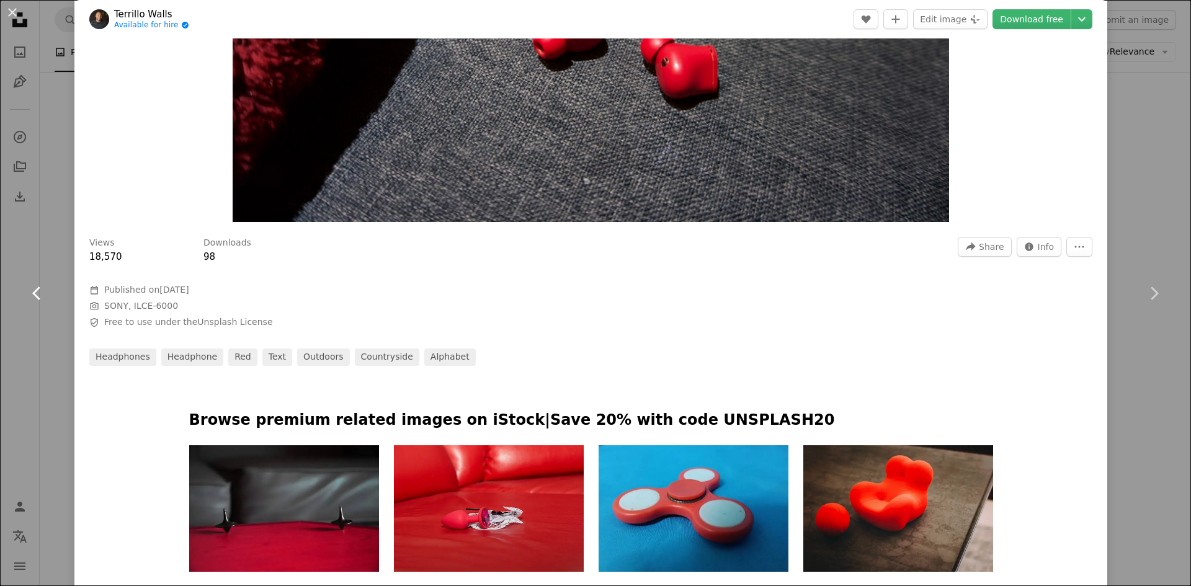
click at [34, 291] on icon at bounding box center [36, 292] width 8 height 13
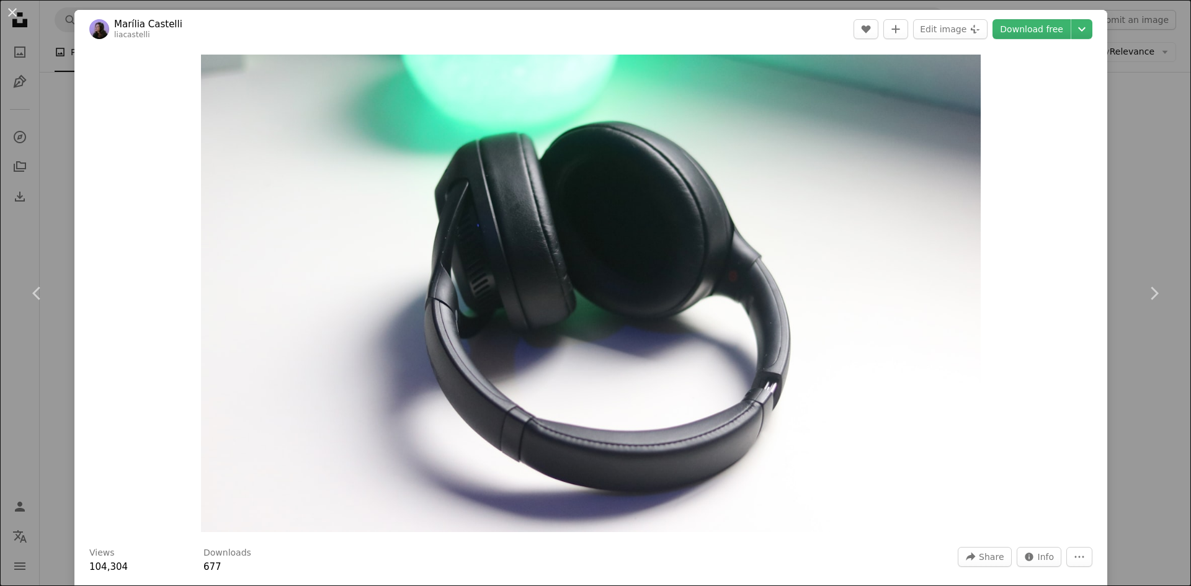
click at [9, 7] on button "An X shape" at bounding box center [12, 12] width 15 height 15
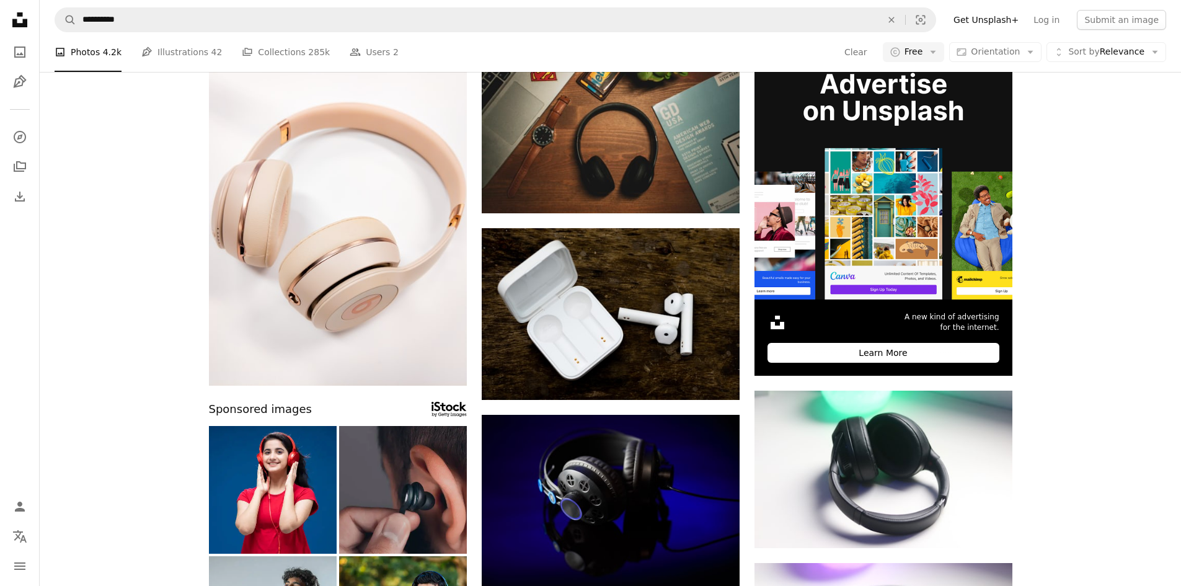
click at [605, 21] on link "background" at bounding box center [633, 8] width 89 height 25
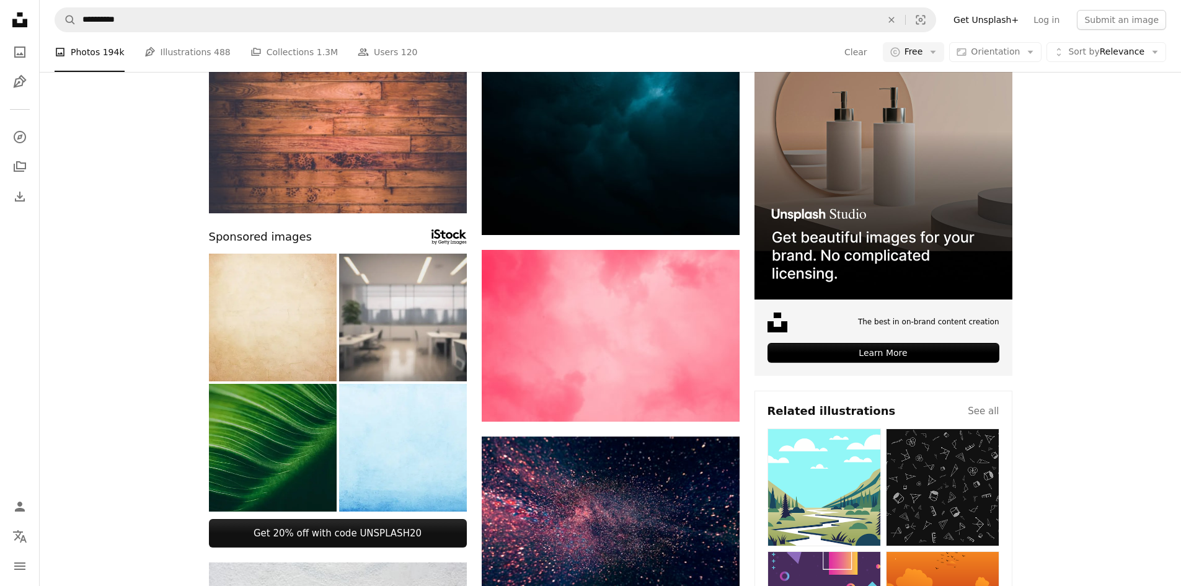
scroll to position [1054, 0]
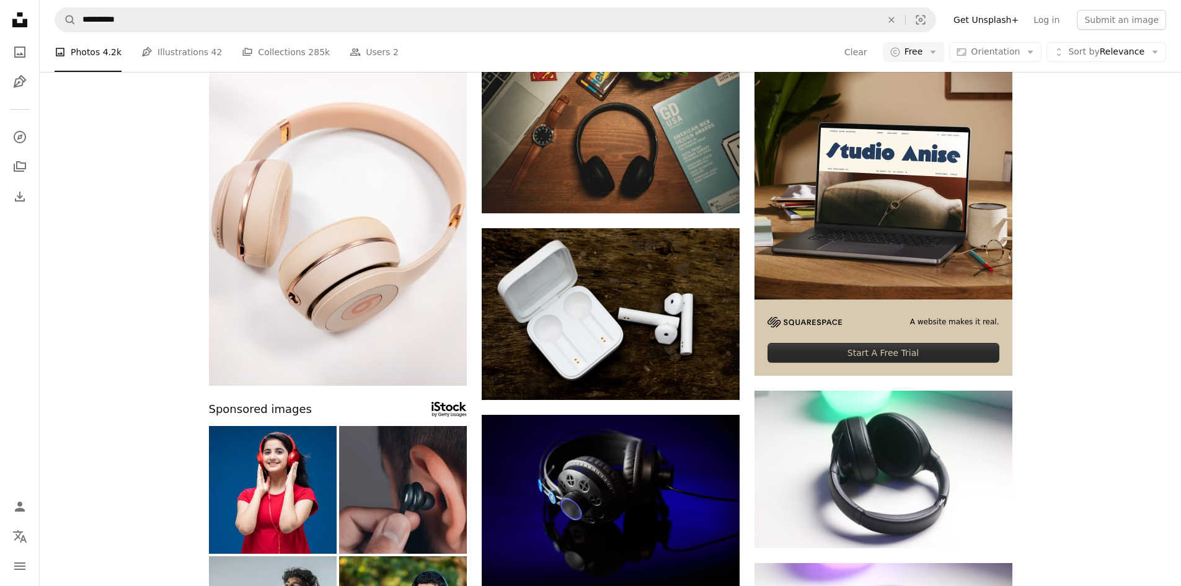
scroll to position [1550, 0]
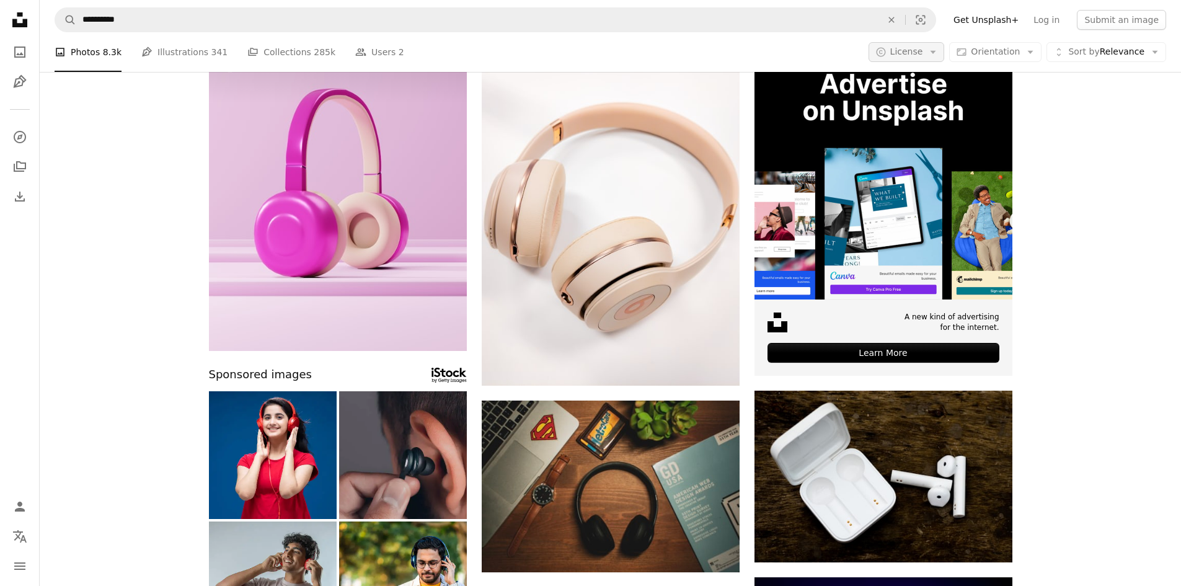
click at [936, 60] on button "A copyright icon © License Arrow down" at bounding box center [907, 52] width 76 height 20
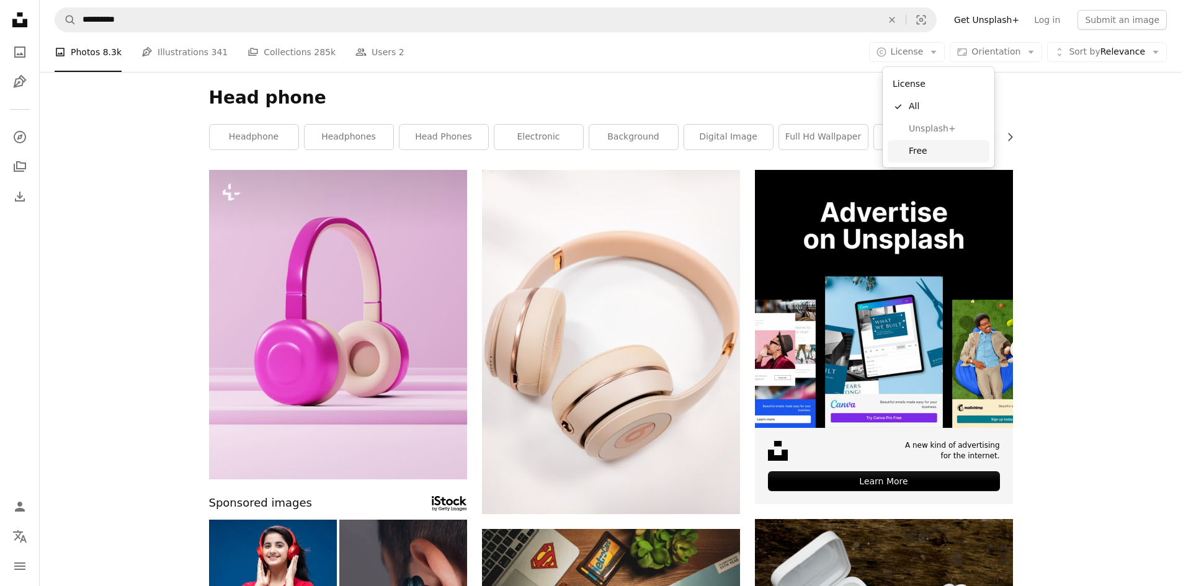
click at [918, 149] on span "Free" at bounding box center [946, 151] width 76 height 12
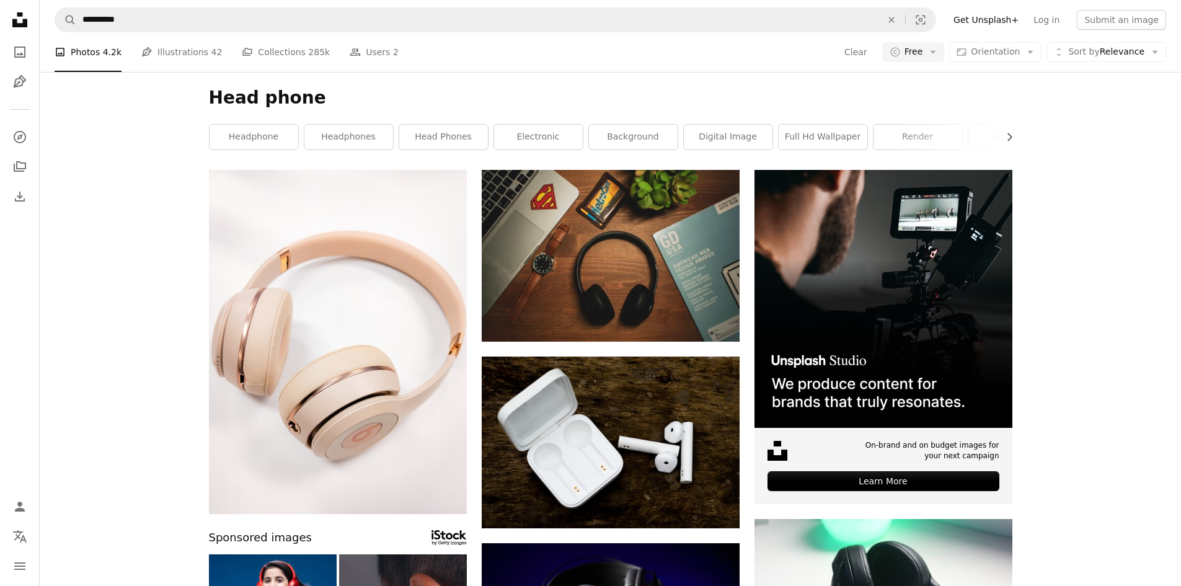
scroll to position [2046, 0]
